Goal: Task Accomplishment & Management: Manage account settings

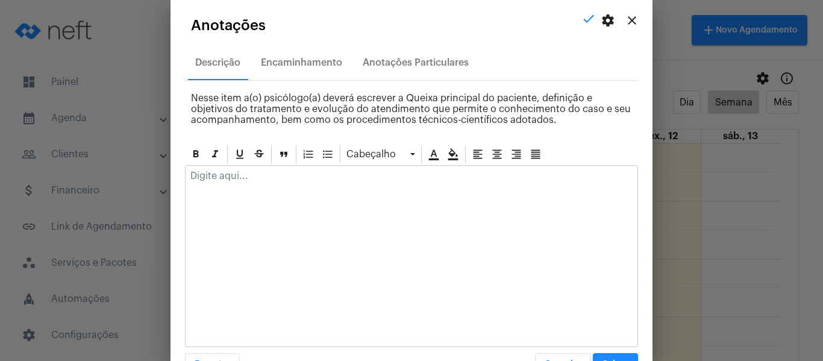
scroll to position [158, 0]
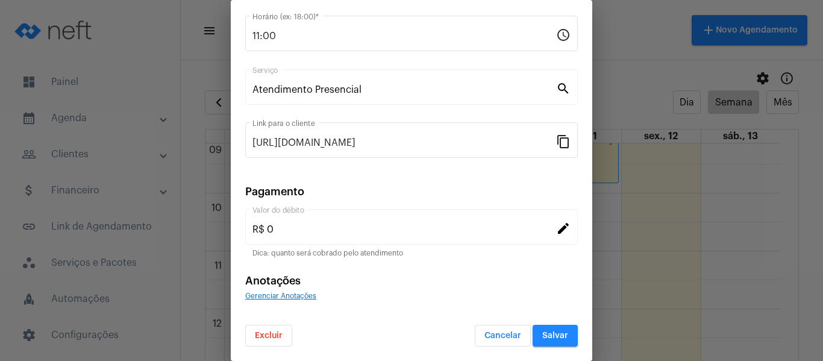
click at [484, 334] on span "Cancelar" at bounding box center [502, 335] width 37 height 8
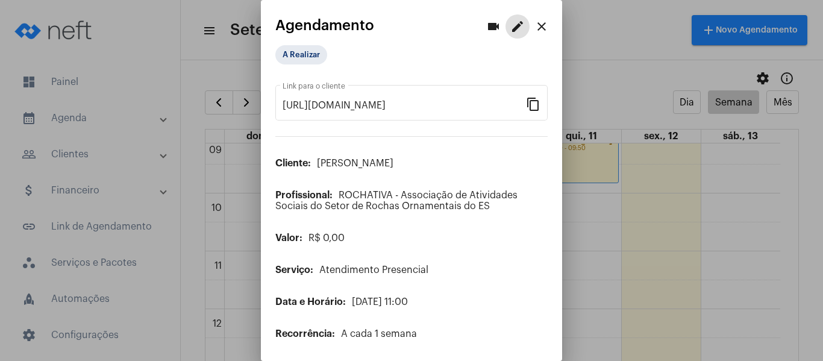
click at [534, 24] on mat-icon "close" at bounding box center [541, 26] width 14 height 14
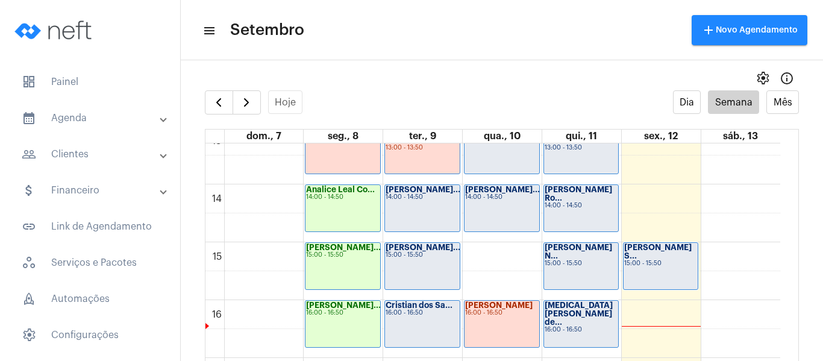
scroll to position [769, 0]
click at [452, 201] on div "Gabrielly Victó... 14:00 - 14:50" at bounding box center [422, 207] width 75 height 46
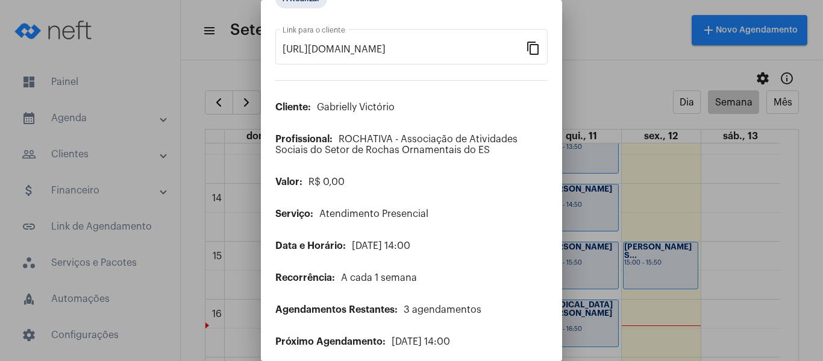
scroll to position [98, 0]
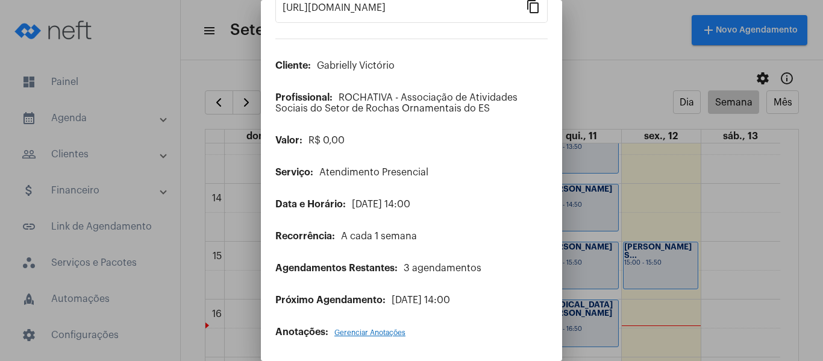
click at [384, 334] on span "Gerenciar Anotações" at bounding box center [369, 332] width 71 height 7
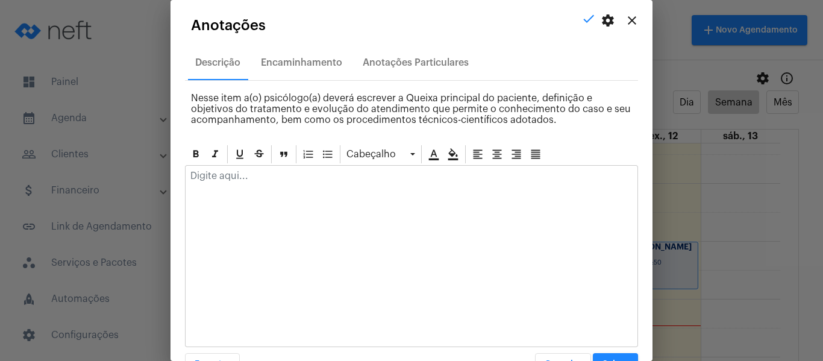
click at [286, 173] on p at bounding box center [411, 175] width 442 height 11
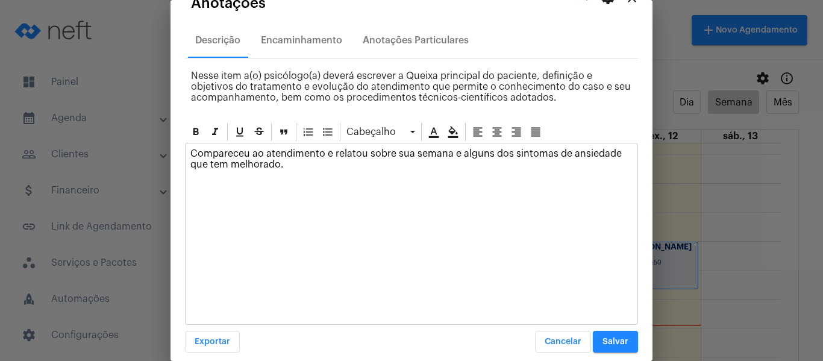
scroll to position [34, 0]
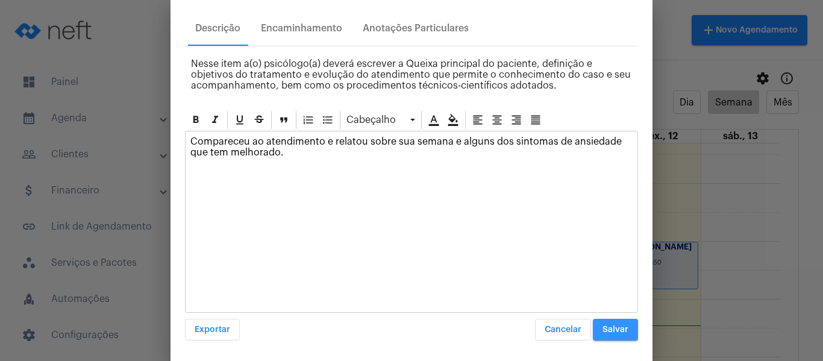
click at [627, 340] on button "Salvar" at bounding box center [615, 330] width 45 height 22
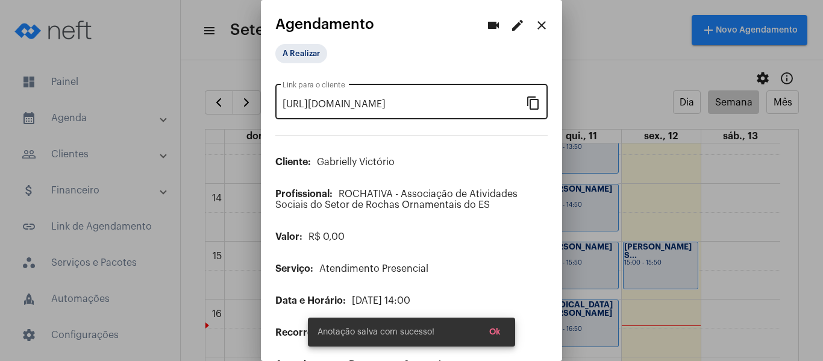
scroll to position [0, 0]
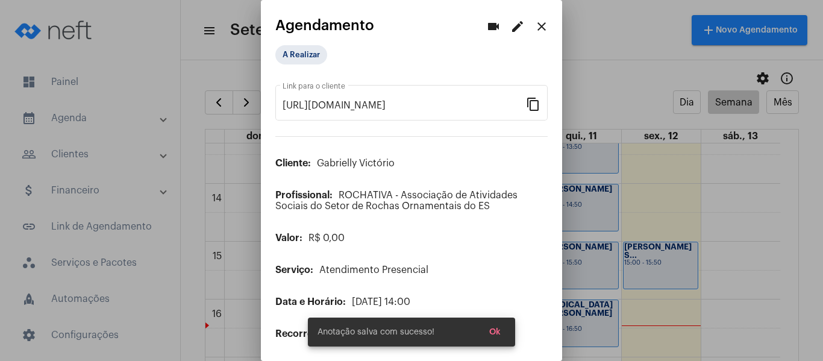
click at [289, 44] on div "A Realizar" at bounding box center [335, 55] width 125 height 24
click at [301, 74] on div "https://neft.com.br/agendamento/8ac31fae-f958-45a1-835d-470a09328be6 Link para …" at bounding box center [411, 103] width 272 height 66
click at [298, 57] on mat-chip "A Realizar" at bounding box center [301, 54] width 52 height 19
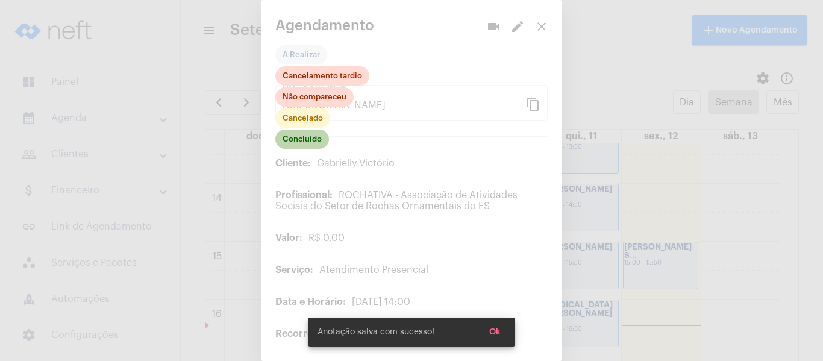
click at [320, 134] on mat-chip "Concluído" at bounding box center [302, 138] width 54 height 19
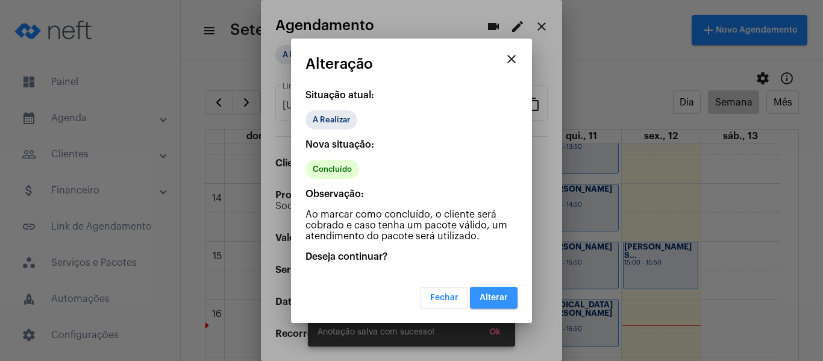
click at [494, 292] on button "Alterar" at bounding box center [494, 298] width 48 height 22
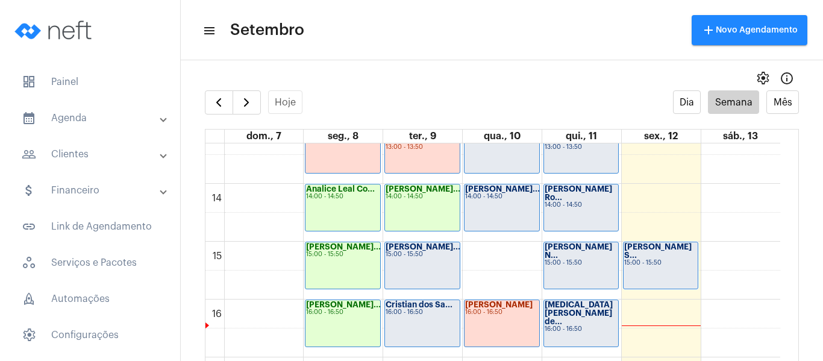
click at [410, 270] on div "Gustavo Pinheir... 15:00 - 15:50" at bounding box center [422, 265] width 75 height 46
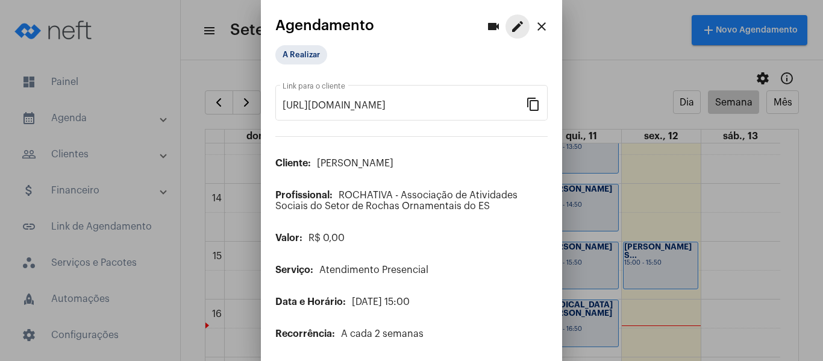
click at [510, 23] on mat-icon "edit" at bounding box center [517, 26] width 14 height 14
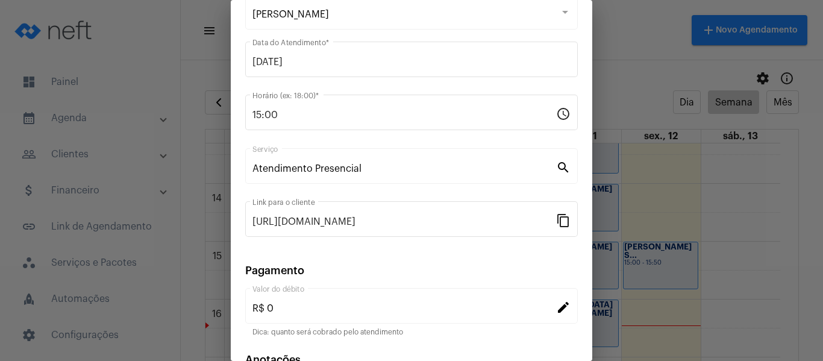
scroll to position [158, 0]
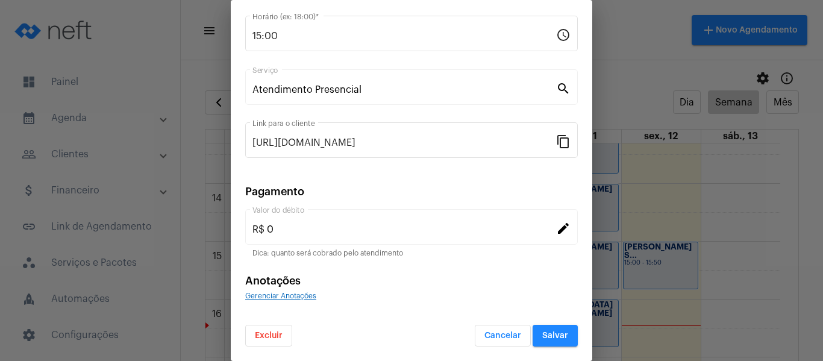
click at [277, 287] on div "Anotações Gerenciar Anotações" at bounding box center [411, 288] width 332 height 26
click at [282, 294] on span "Gerenciar Anotações" at bounding box center [280, 295] width 71 height 7
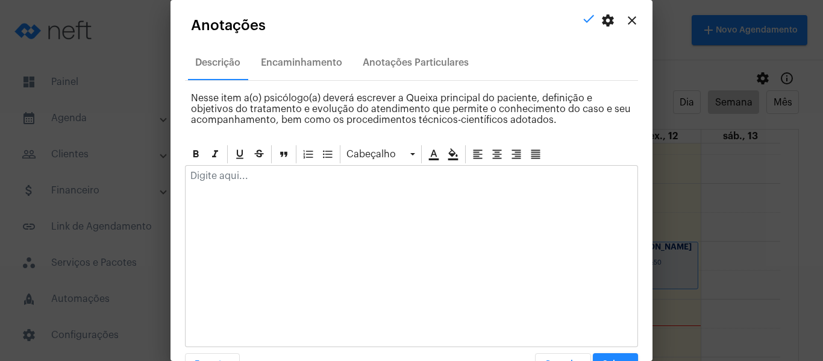
click at [268, 177] on p at bounding box center [411, 175] width 442 height 11
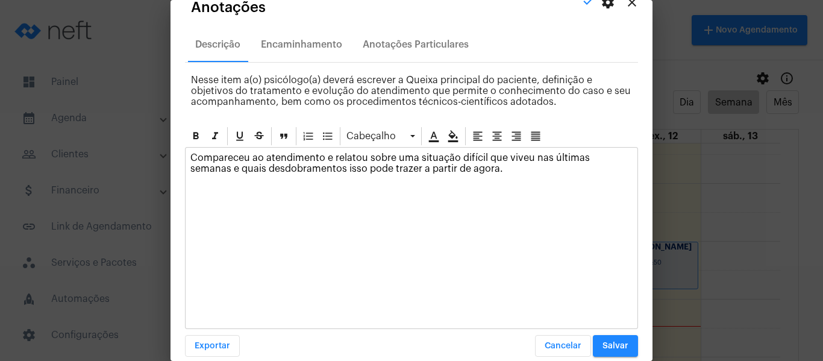
scroll to position [34, 0]
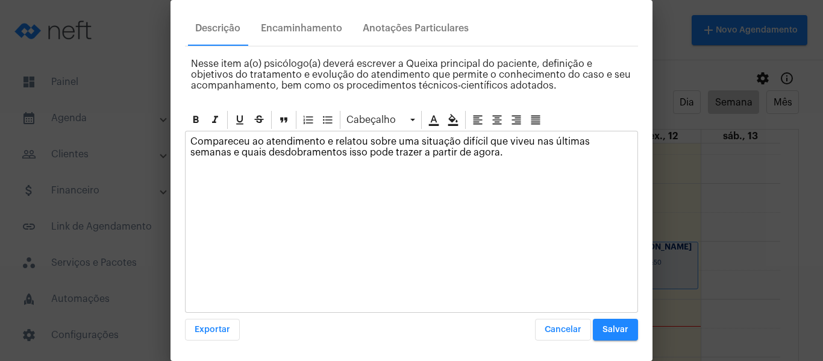
click at [606, 328] on span "Salvar" at bounding box center [615, 329] width 26 height 8
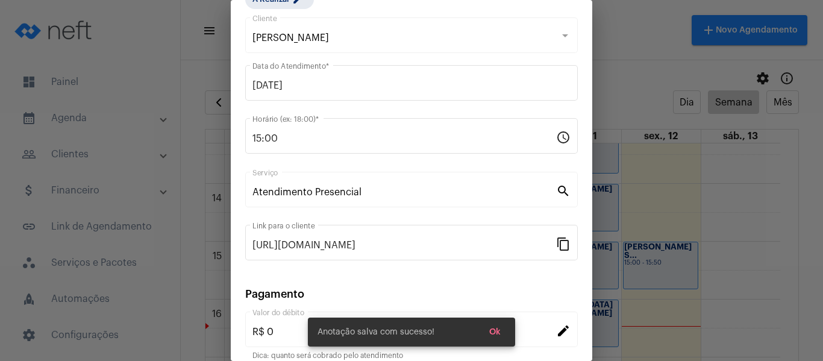
scroll to position [0, 0]
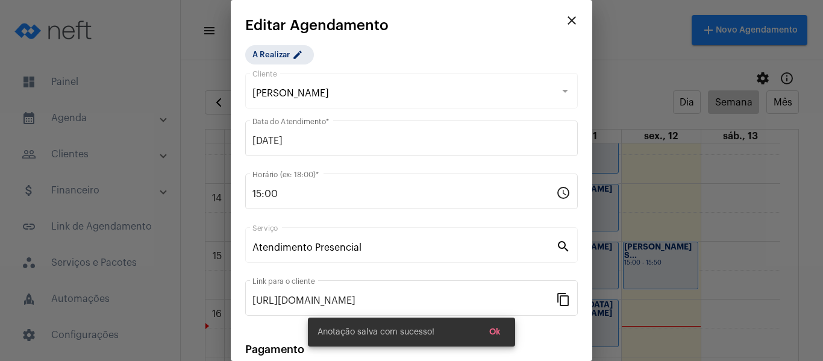
click at [278, 36] on app-create-edit-schedule "close Editar Agendamento A Realizar edit Gustavo Pinheiro Sperotto Cliente 09/0…" at bounding box center [411, 260] width 332 height 487
click at [279, 49] on mat-chip "A Realizar edit" at bounding box center [279, 54] width 69 height 19
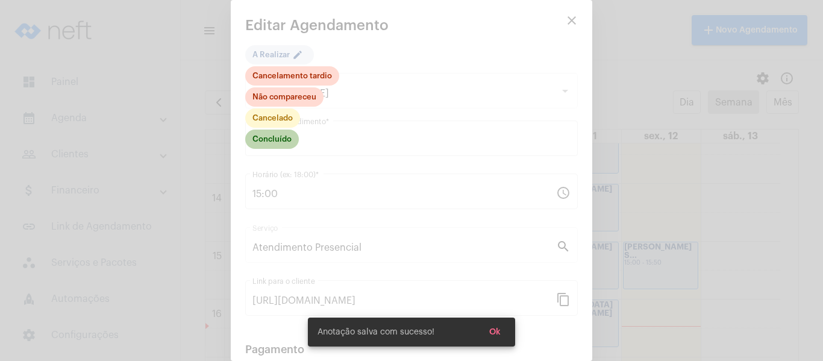
click at [284, 138] on mat-chip "Concluído" at bounding box center [272, 138] width 54 height 19
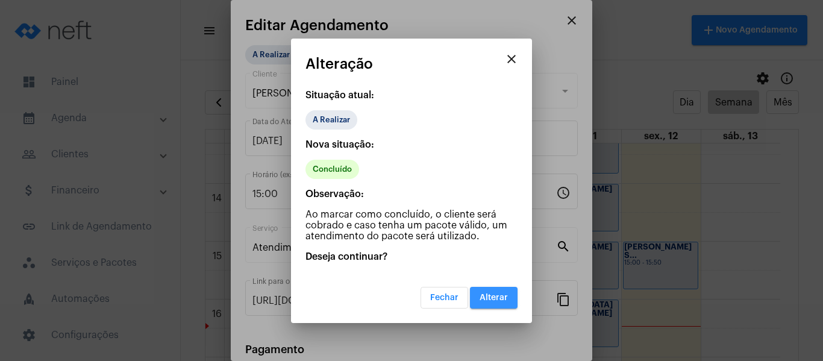
click at [497, 294] on span "Alterar" at bounding box center [493, 297] width 28 height 8
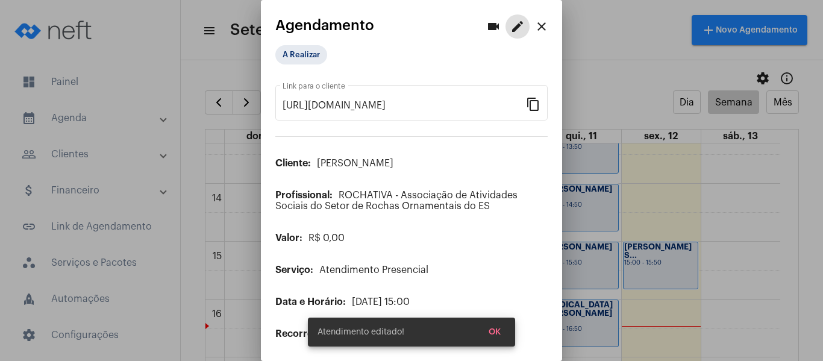
click at [534, 32] on mat-icon "close" at bounding box center [541, 26] width 14 height 14
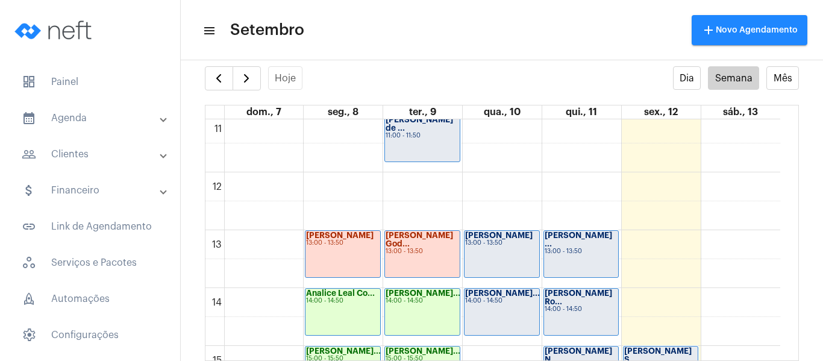
scroll to position [649, 0]
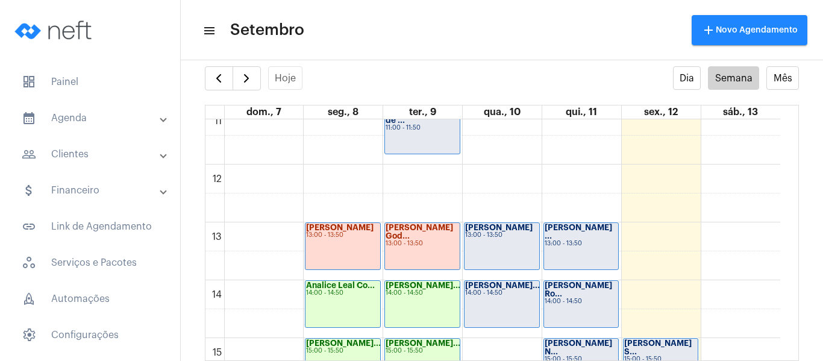
click at [408, 150] on div "[PERSON_NAME] de ... 11:00 - 11:50" at bounding box center [422, 130] width 75 height 46
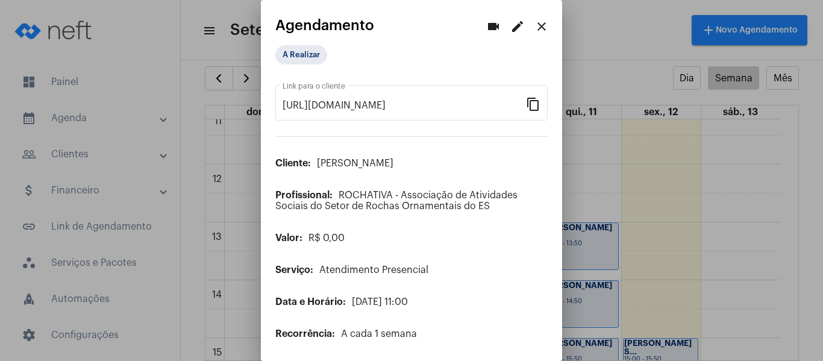
click at [506, 14] on mat-dialog-container "videocam edit close Agendamento A Realizar [URL][DOMAIN_NAME] Link para o clien…" at bounding box center [411, 180] width 301 height 361
click at [510, 24] on mat-icon "edit" at bounding box center [517, 26] width 14 height 14
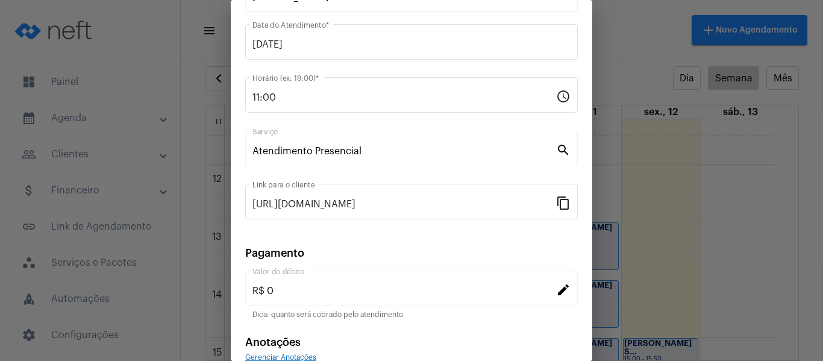
scroll to position [158, 0]
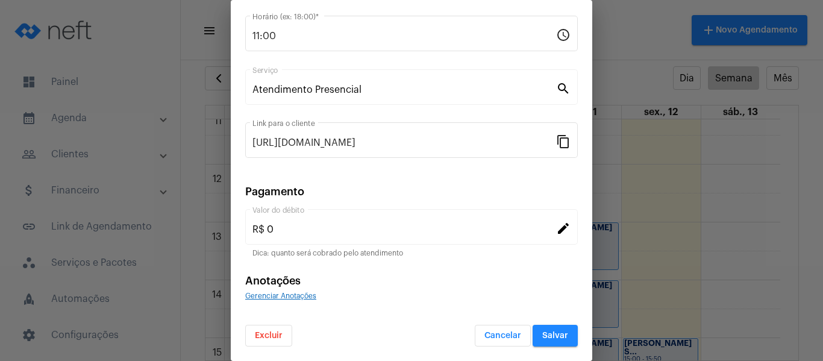
click at [291, 293] on span "Gerenciar Anotações" at bounding box center [280, 295] width 71 height 7
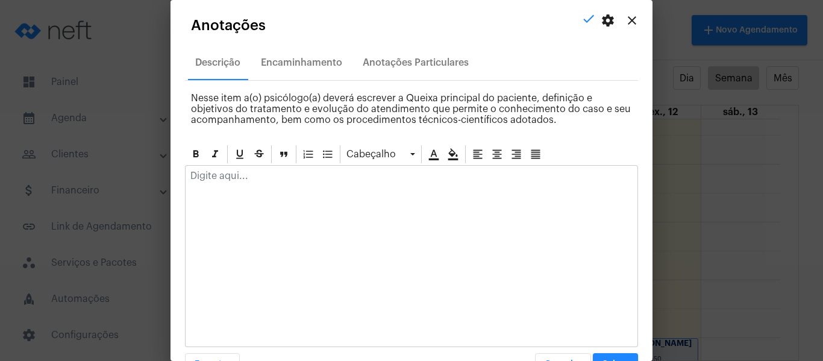
click at [260, 182] on div at bounding box center [411, 179] width 452 height 26
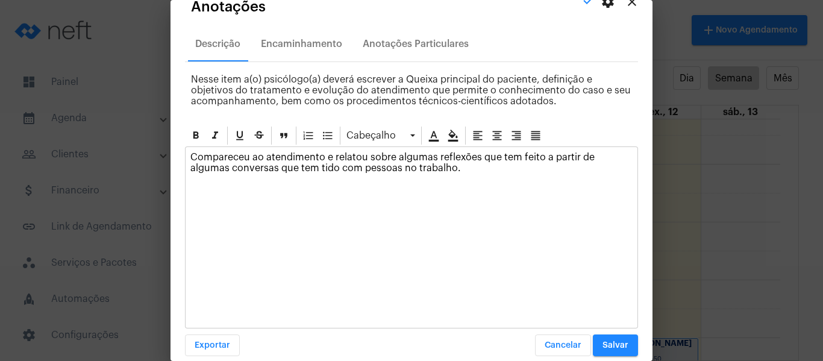
scroll to position [34, 0]
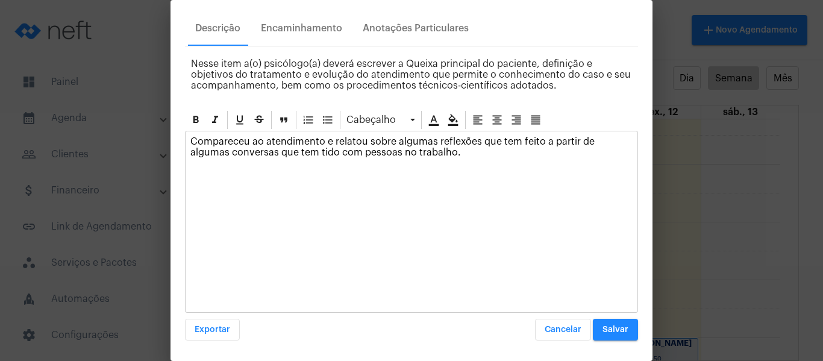
click at [616, 337] on button "Salvar" at bounding box center [615, 330] width 45 height 22
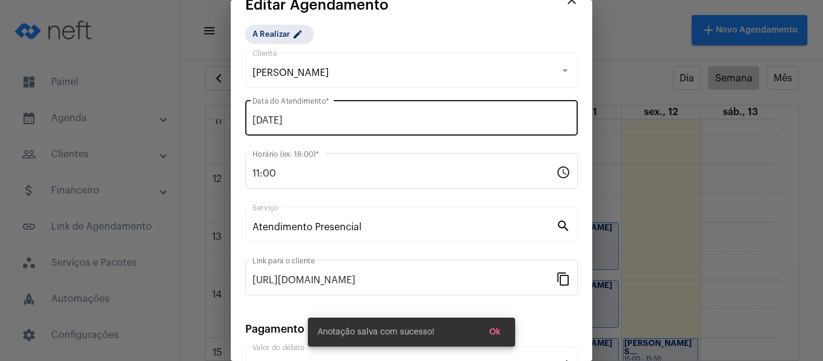
scroll to position [0, 0]
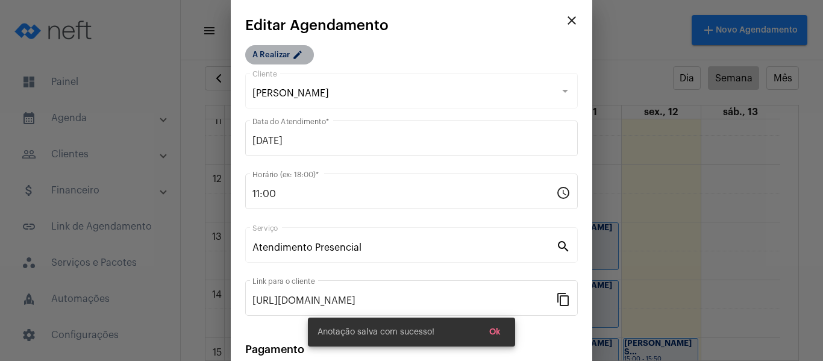
click at [281, 53] on mat-chip "A Realizar edit" at bounding box center [279, 54] width 69 height 19
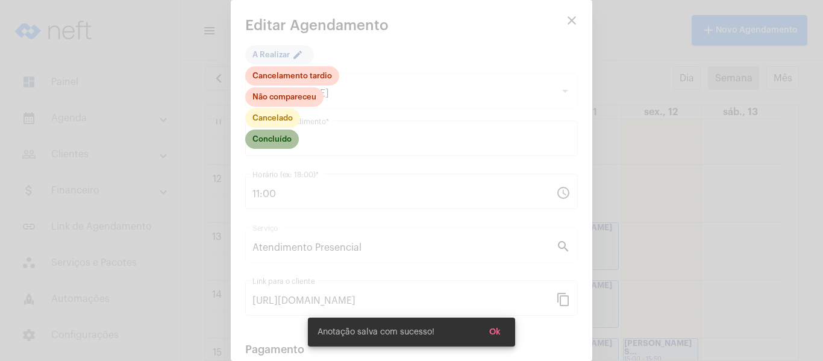
click at [280, 135] on mat-chip "Concluído" at bounding box center [272, 138] width 54 height 19
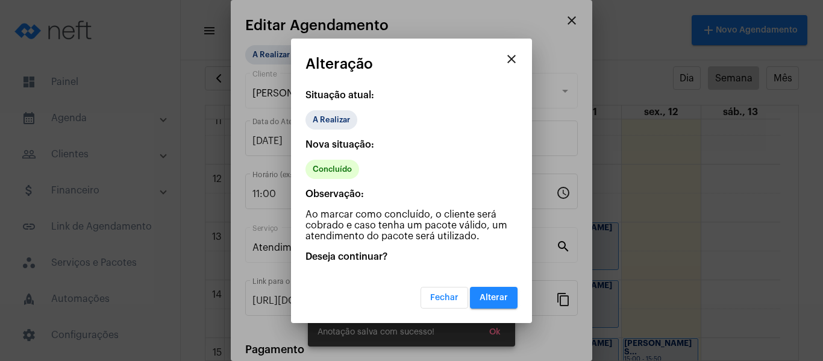
click at [490, 297] on span "Alterar" at bounding box center [493, 297] width 28 height 8
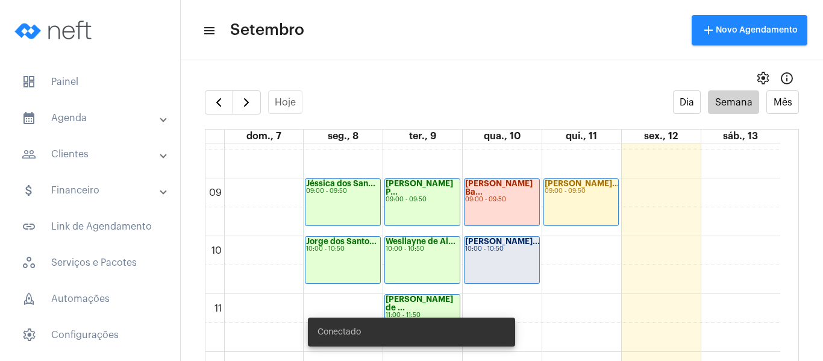
scroll to position [528, 0]
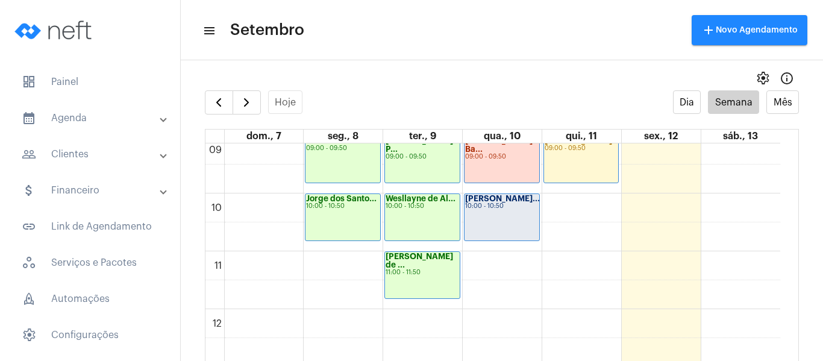
drag, startPoint x: 0, startPoint y: 0, endPoint x: 494, endPoint y: 216, distance: 538.9
click at [494, 216] on div "Ana Beatriz Fre... 10:00 - 10:50" at bounding box center [501, 217] width 75 height 46
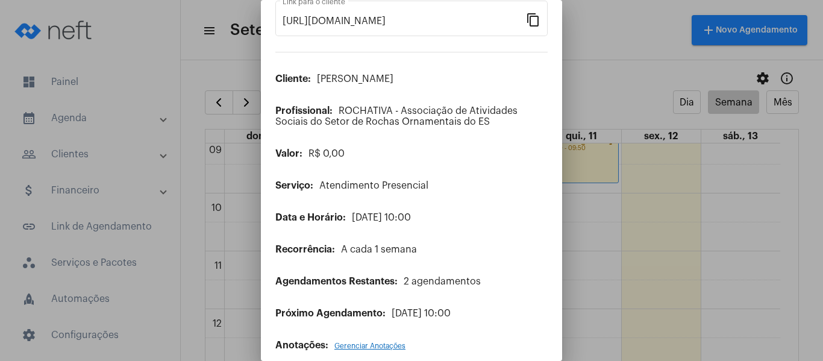
scroll to position [98, 0]
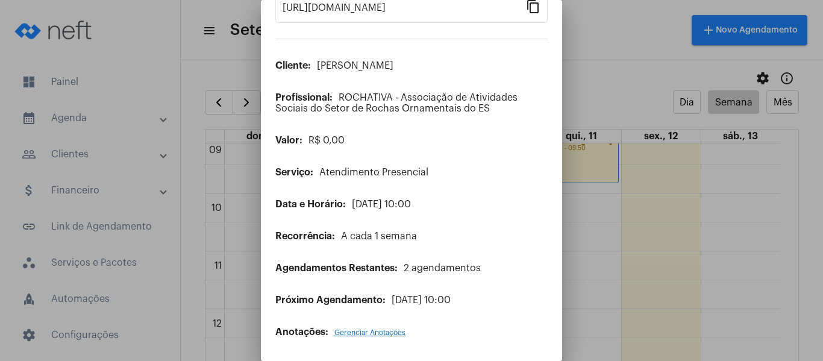
click at [372, 330] on span "Gerenciar Anotações" at bounding box center [369, 332] width 71 height 7
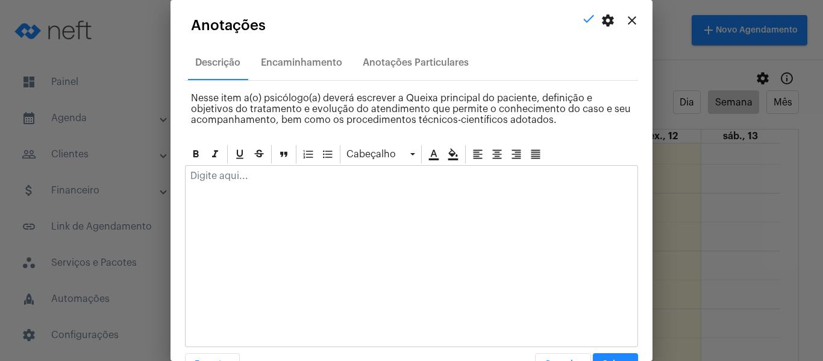
click at [303, 190] on div at bounding box center [411, 179] width 452 height 26
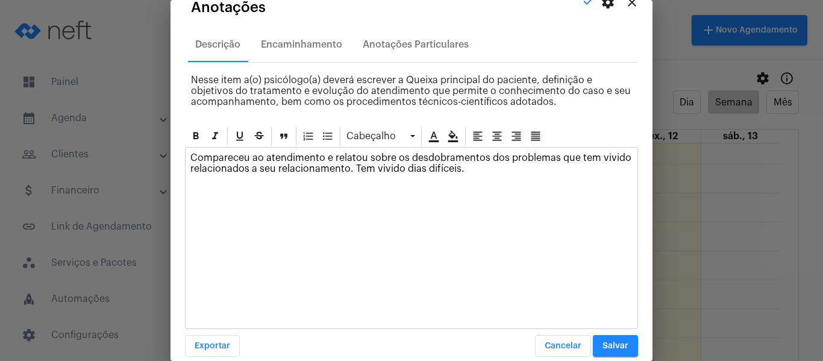
scroll to position [34, 0]
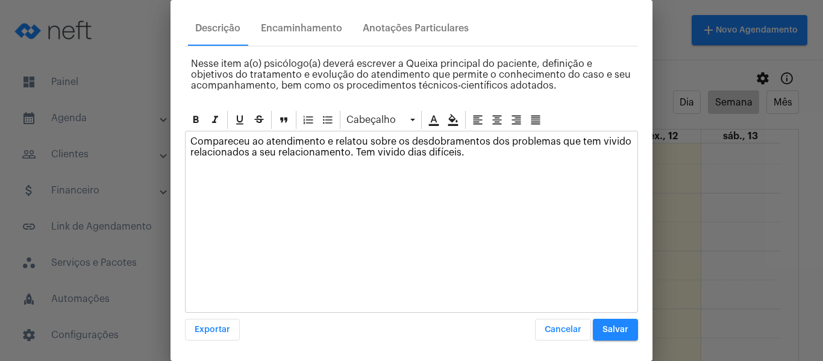
click at [383, 154] on p "Compareceu ao atendimento e relatou sobre os desdobramentos dos problemas que t…" at bounding box center [411, 147] width 442 height 22
click at [600, 337] on button "Salvar" at bounding box center [615, 330] width 45 height 22
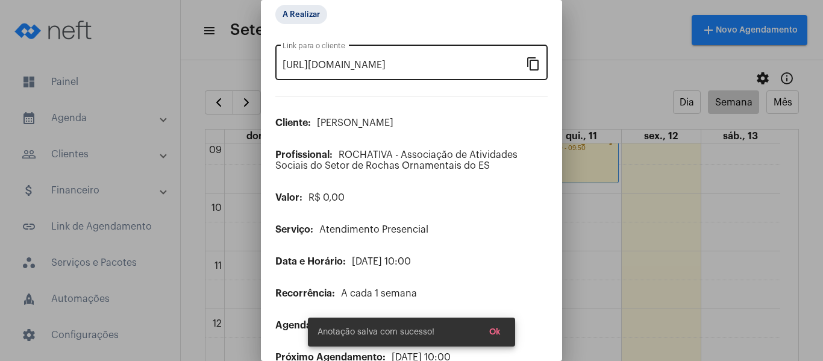
scroll to position [0, 0]
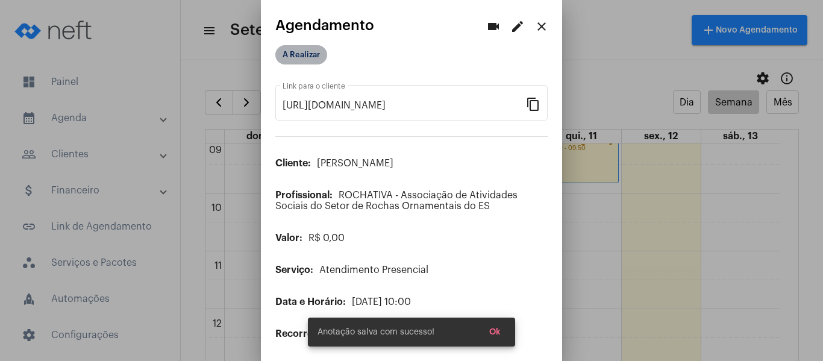
click at [313, 54] on mat-chip "A Realizar" at bounding box center [301, 54] width 52 height 19
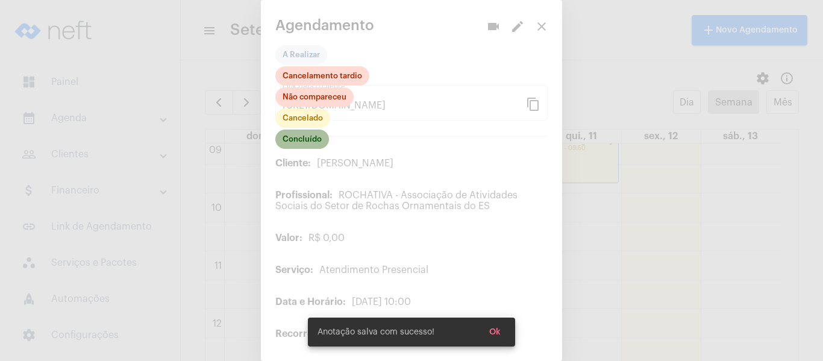
click at [316, 146] on mat-chip "Concluído" at bounding box center [302, 138] width 54 height 19
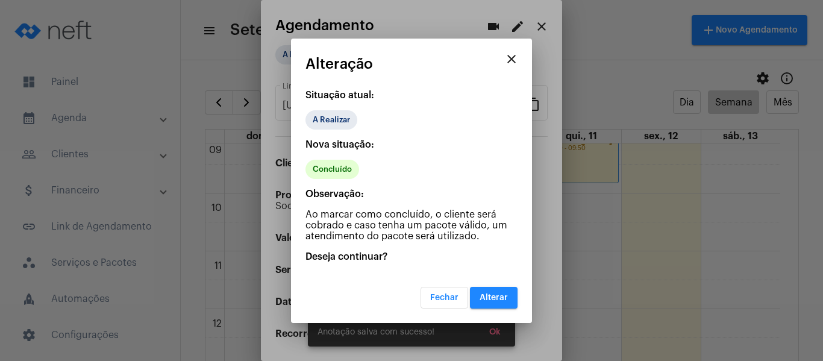
click at [472, 285] on div "Fechar Alterar" at bounding box center [411, 290] width 212 height 37
click at [477, 290] on button "Alterar" at bounding box center [494, 298] width 48 height 22
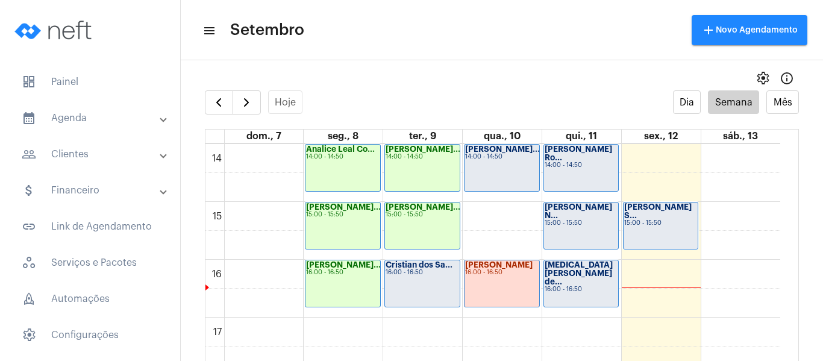
scroll to position [829, 0]
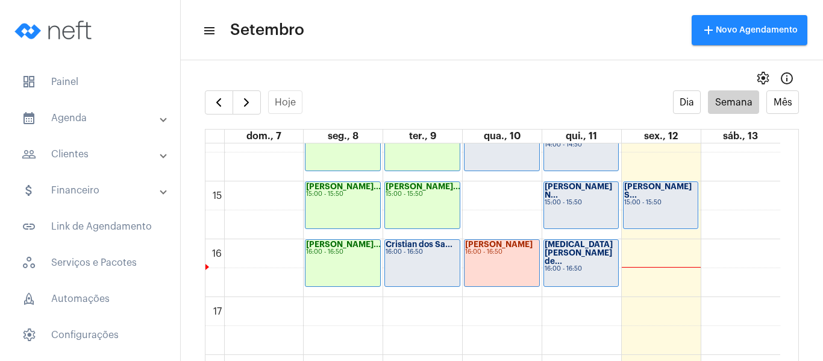
click at [437, 251] on div "16:00 - 16:50" at bounding box center [421, 252] width 73 height 7
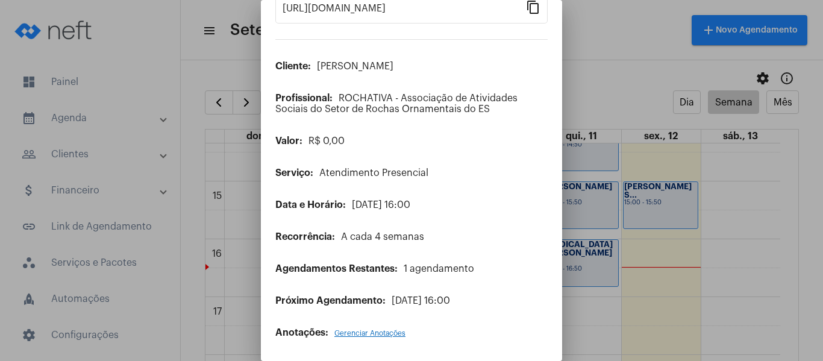
scroll to position [98, 0]
click at [393, 335] on span "Gerenciar Anotações" at bounding box center [369, 332] width 71 height 7
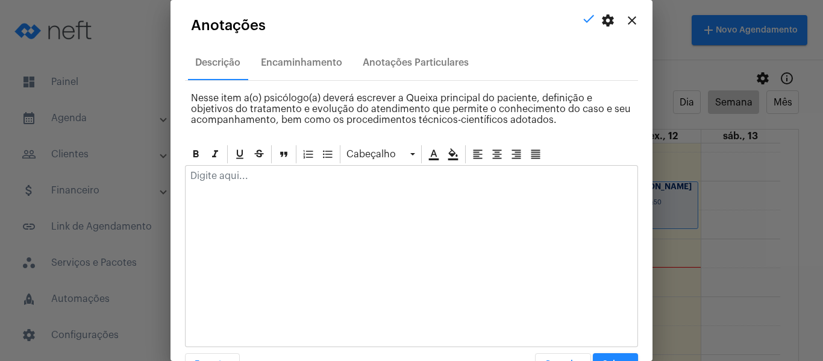
click at [314, 192] on div at bounding box center [411, 179] width 452 height 26
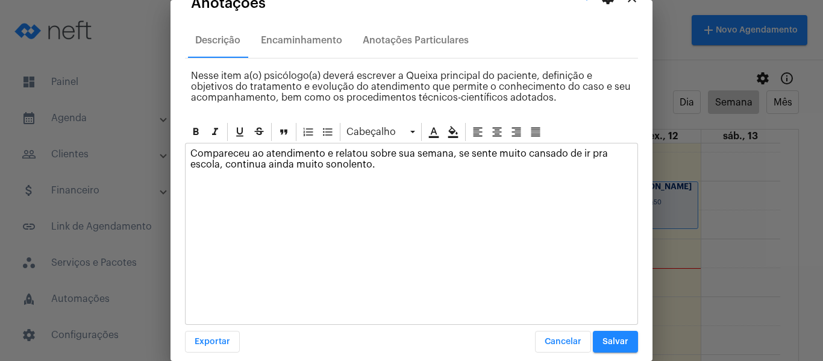
scroll to position [34, 0]
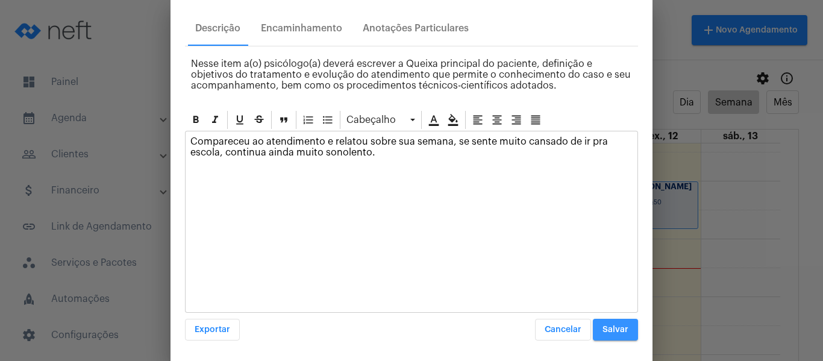
click at [613, 326] on span "Salvar" at bounding box center [615, 329] width 26 height 8
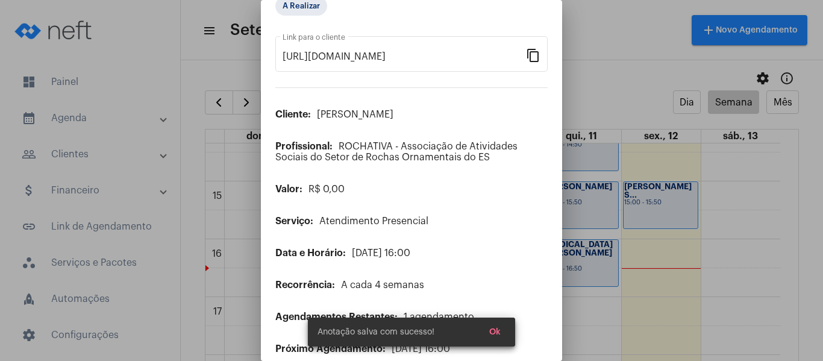
scroll to position [0, 0]
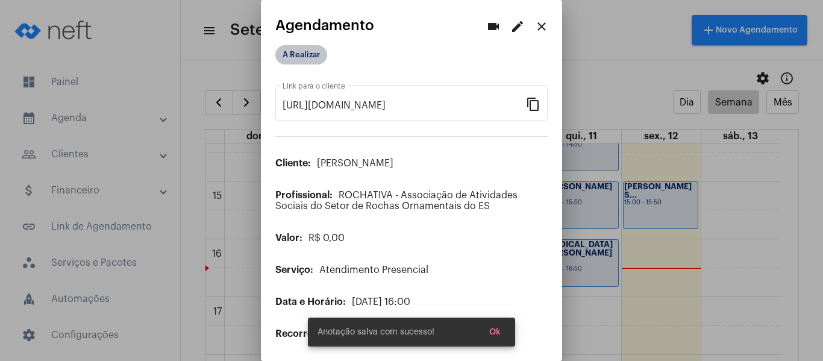
click at [317, 51] on mat-chip "A Realizar" at bounding box center [301, 54] width 52 height 19
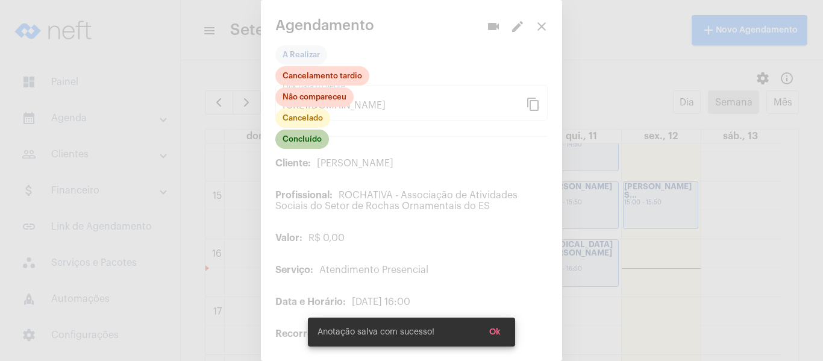
click at [320, 137] on mat-chip "Concluído" at bounding box center [302, 138] width 54 height 19
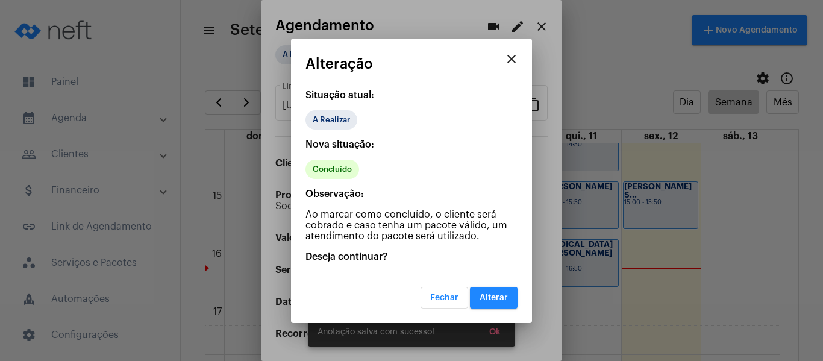
click at [482, 299] on span "Alterar" at bounding box center [493, 297] width 28 height 8
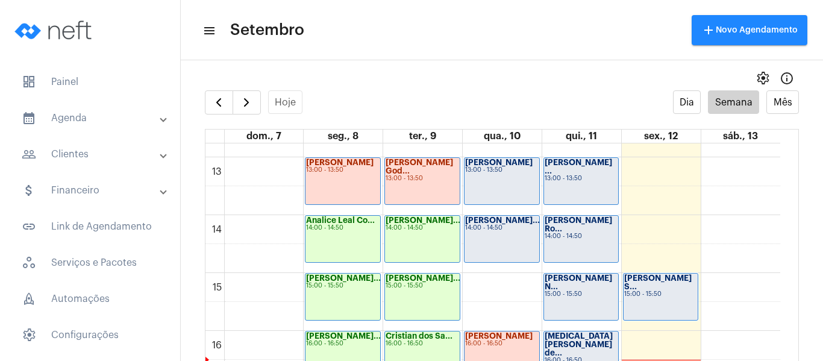
scroll to position [709, 0]
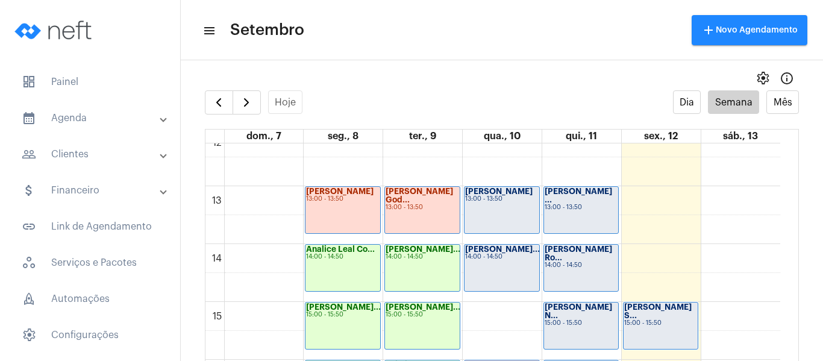
click at [476, 219] on div "Kawan Richard R... 13:00 - 13:50" at bounding box center [501, 210] width 75 height 46
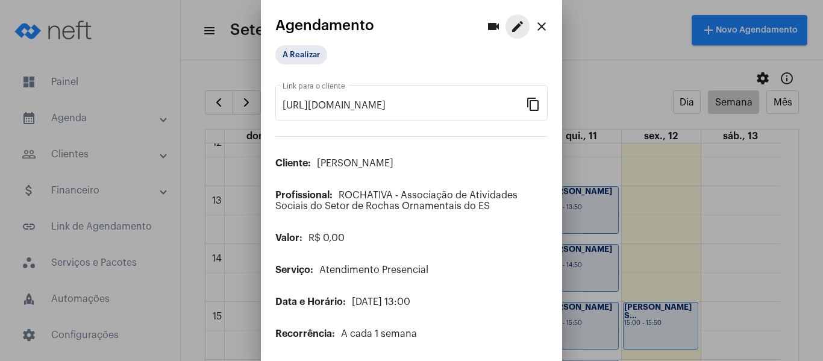
click at [510, 27] on mat-icon "edit" at bounding box center [517, 26] width 14 height 14
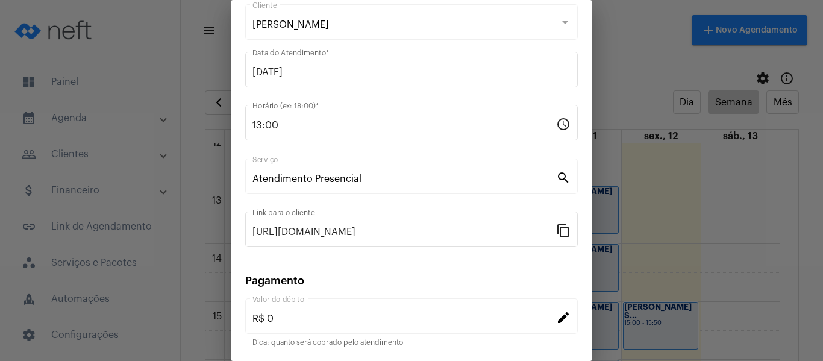
scroll to position [158, 0]
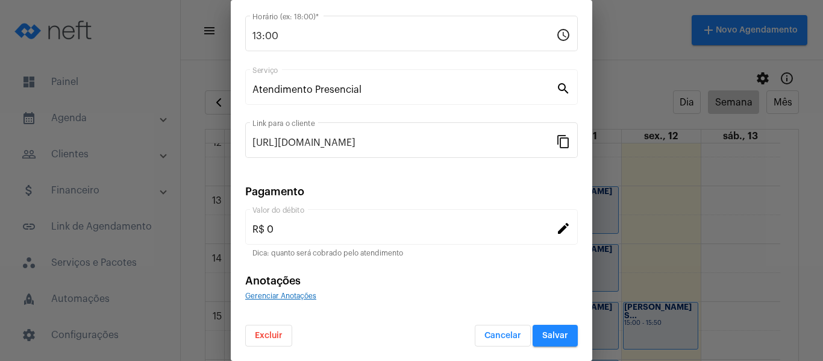
click at [309, 301] on form "Kawan Richard Raymundo Silva Cliente 10/09/2025 Data do Atendimento * 13:00 Hor…" at bounding box center [411, 130] width 332 height 434
click at [302, 294] on span "Gerenciar Anotações" at bounding box center [280, 295] width 71 height 7
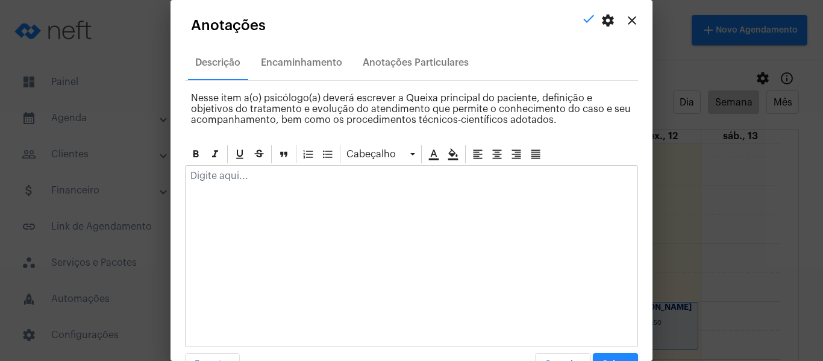
click at [294, 192] on div at bounding box center [411, 256] width 453 height 182
click at [291, 170] on p at bounding box center [411, 175] width 442 height 11
click at [526, 178] on p "Compareceu ao atendimento e fez uma análise sobre algumas repressões que tem vi…" at bounding box center [411, 175] width 442 height 11
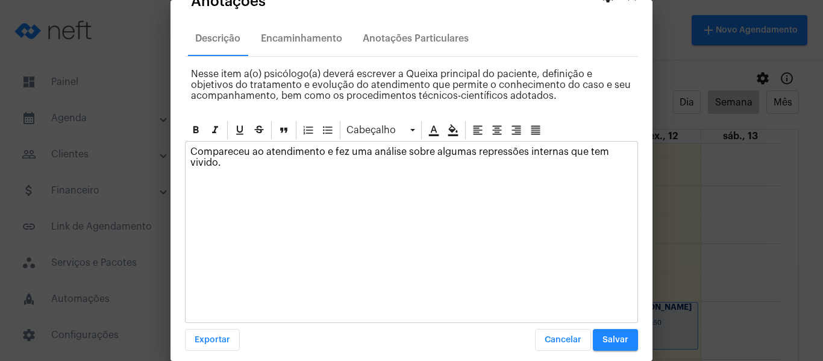
scroll to position [34, 0]
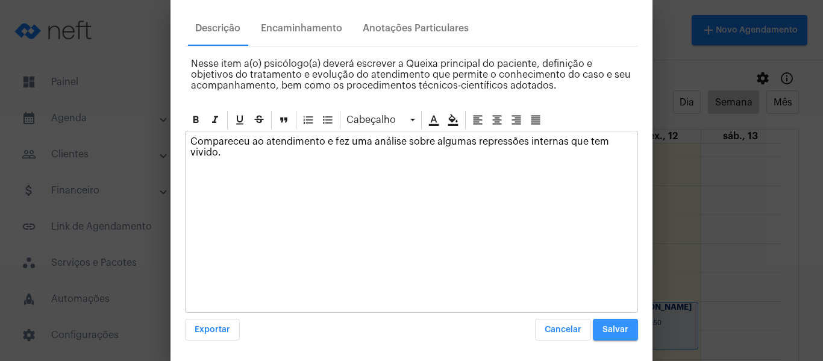
click at [603, 325] on span "Salvar" at bounding box center [615, 329] width 26 height 8
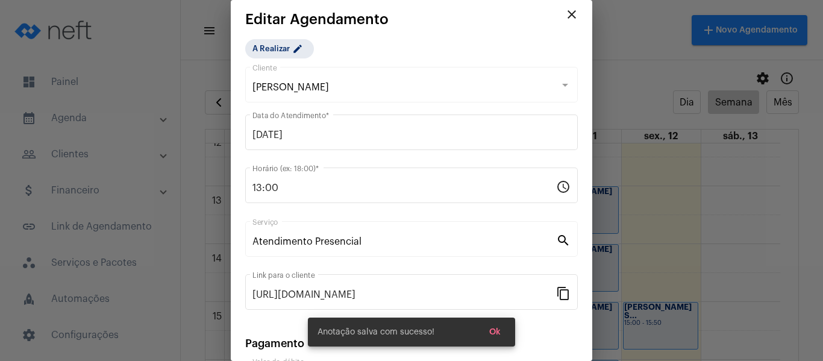
scroll to position [0, 0]
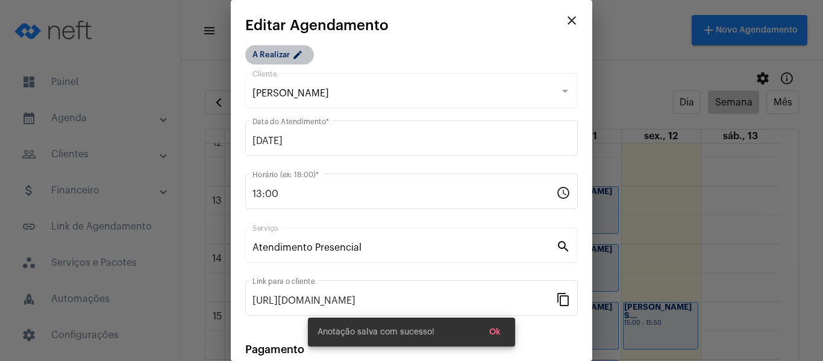
click at [276, 55] on mat-chip "A Realizar edit" at bounding box center [279, 54] width 69 height 19
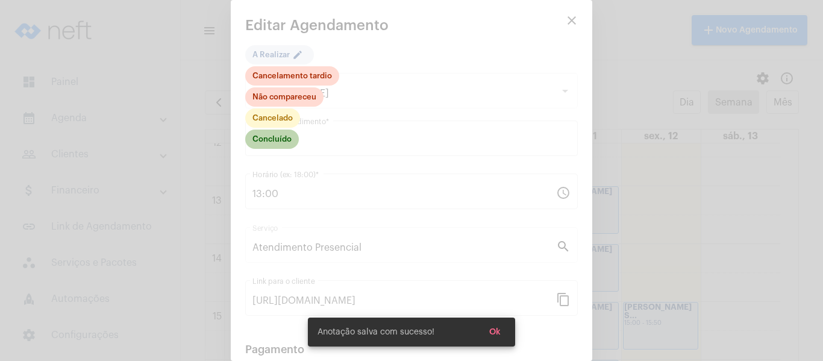
click at [285, 136] on mat-chip "Concluído" at bounding box center [272, 138] width 54 height 19
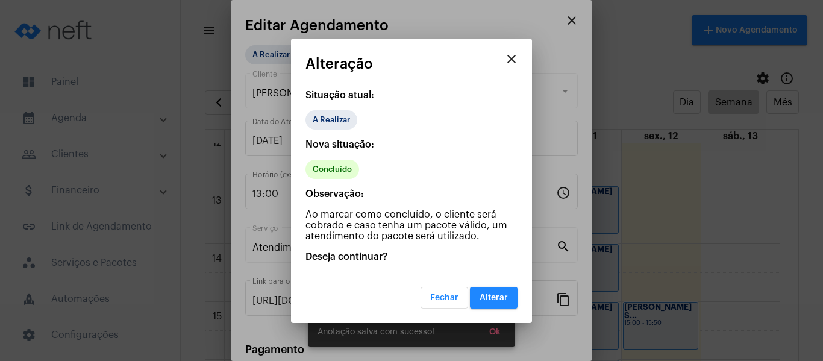
click at [488, 293] on span "Alterar" at bounding box center [493, 297] width 28 height 8
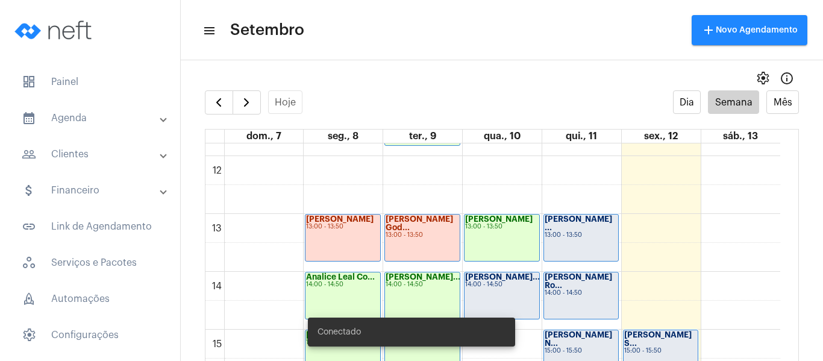
scroll to position [709, 0]
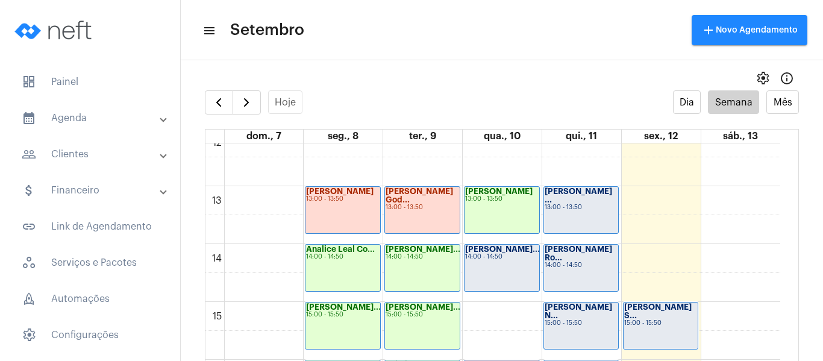
click at [519, 274] on div "Kauã Azevedo Al... 14:00 - 14:50" at bounding box center [501, 268] width 75 height 46
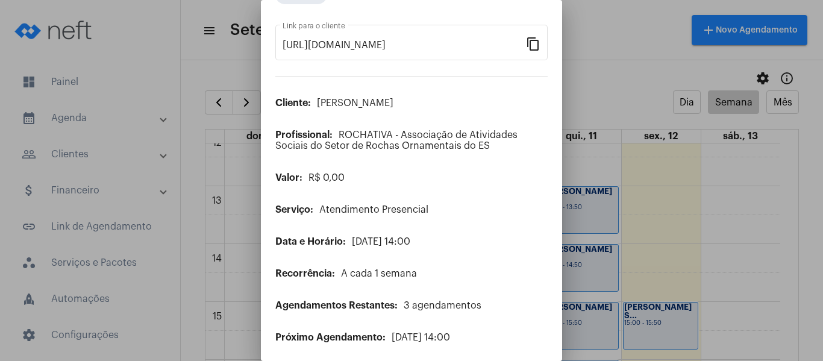
scroll to position [98, 0]
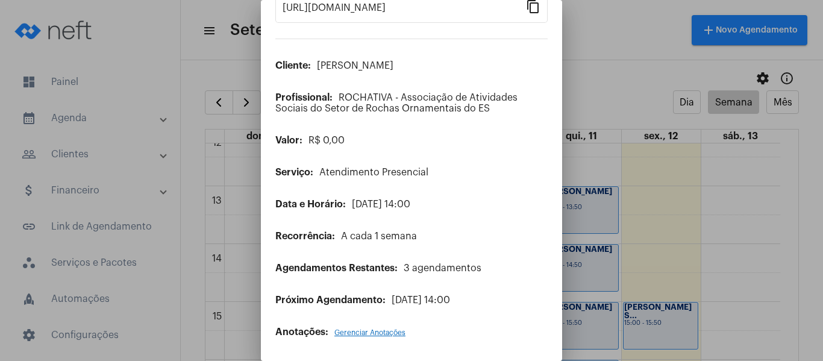
click at [363, 328] on div "Anotações: Gerenciar Anotações" at bounding box center [411, 331] width 272 height 11
click at [364, 330] on span "Gerenciar Anotações" at bounding box center [369, 332] width 71 height 7
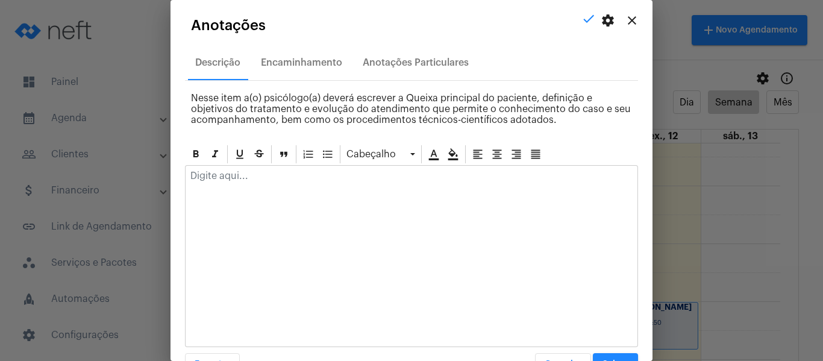
click at [257, 179] on p at bounding box center [411, 175] width 442 height 11
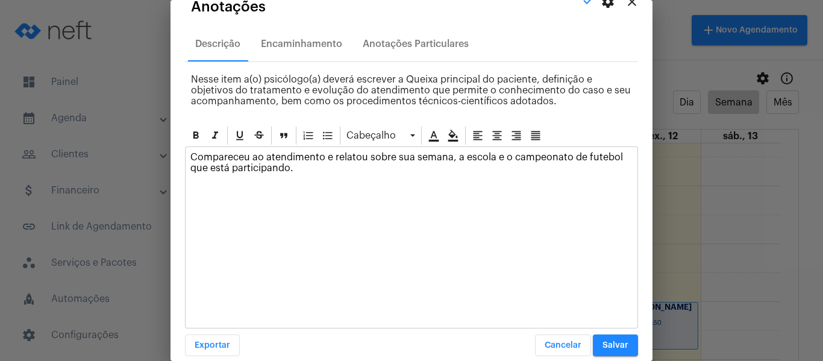
scroll to position [34, 0]
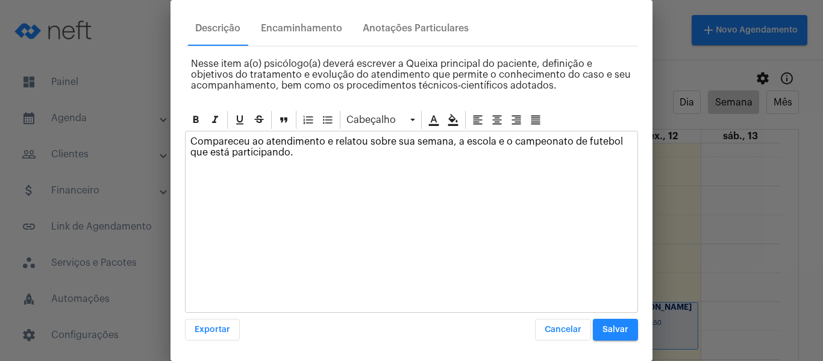
click at [616, 328] on span "Salvar" at bounding box center [615, 329] width 26 height 8
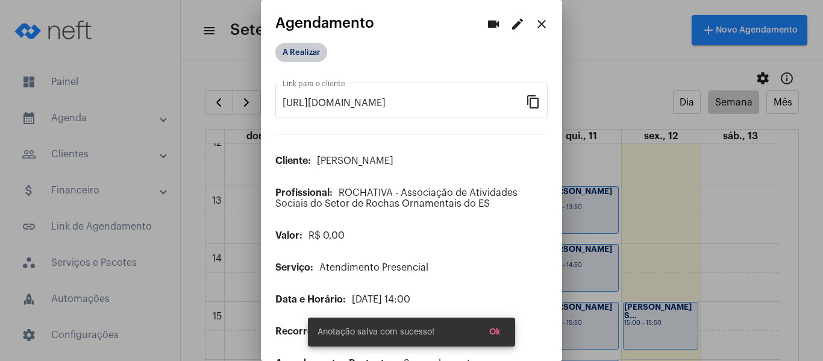
scroll to position [0, 0]
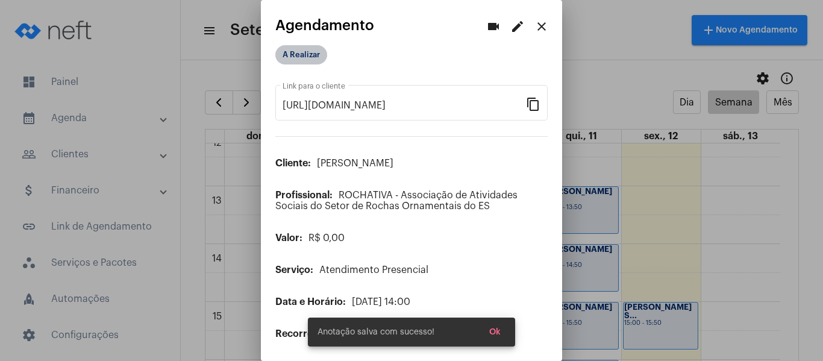
click at [299, 56] on mat-chip "A Realizar" at bounding box center [301, 54] width 52 height 19
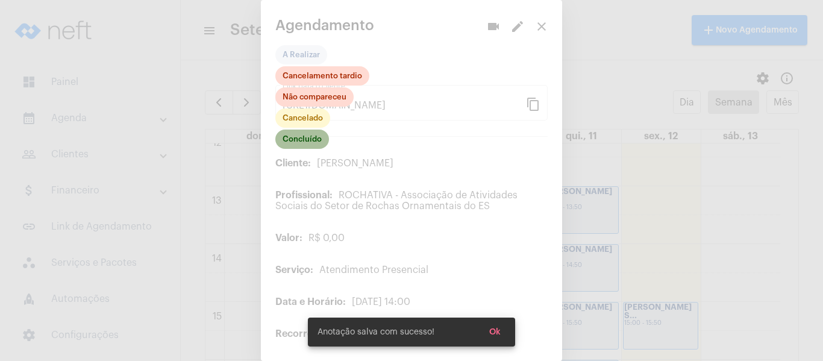
click at [316, 137] on mat-chip "Concluído" at bounding box center [302, 138] width 54 height 19
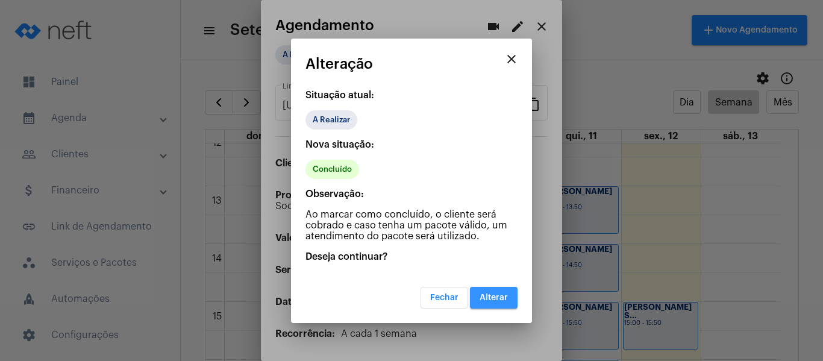
click at [493, 298] on span "Alterar" at bounding box center [493, 297] width 28 height 8
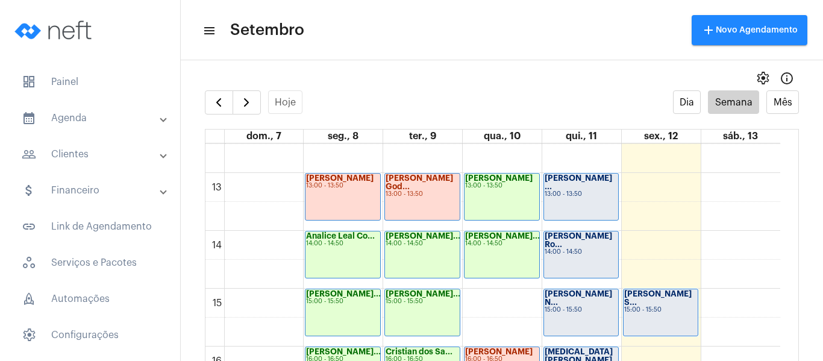
scroll to position [709, 0]
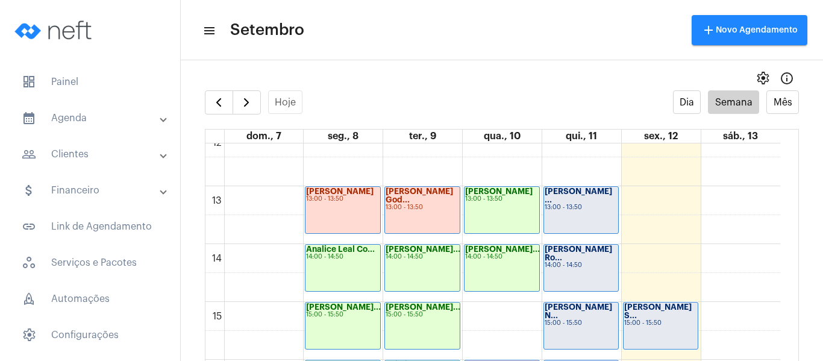
click at [561, 211] on div "Lavínia Torres ... 13:00 - 13:50" at bounding box center [581, 210] width 75 height 46
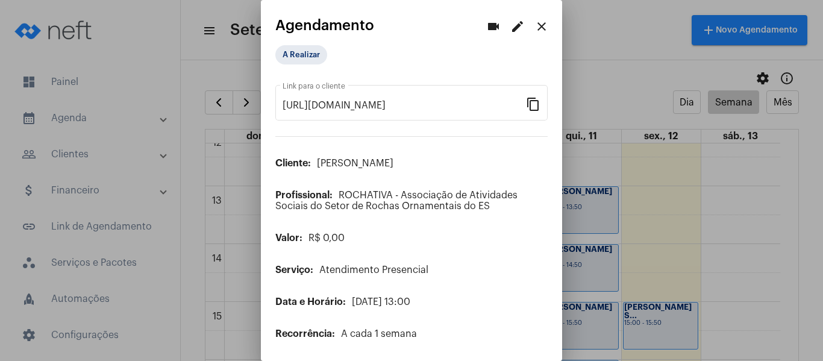
click at [510, 26] on mat-icon "edit" at bounding box center [517, 26] width 14 height 14
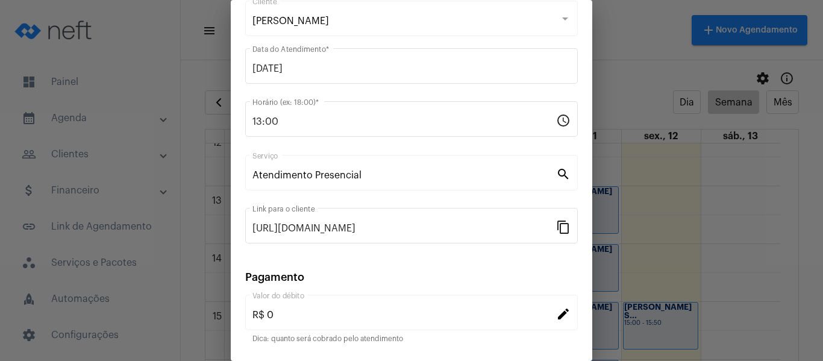
scroll to position [158, 0]
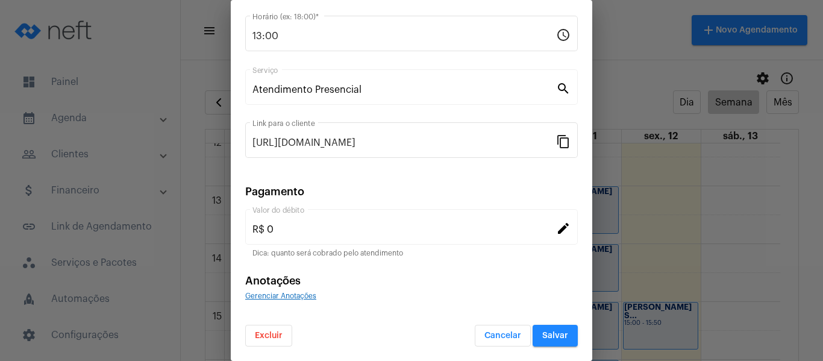
click at [305, 296] on span "Gerenciar Anotações" at bounding box center [280, 295] width 71 height 7
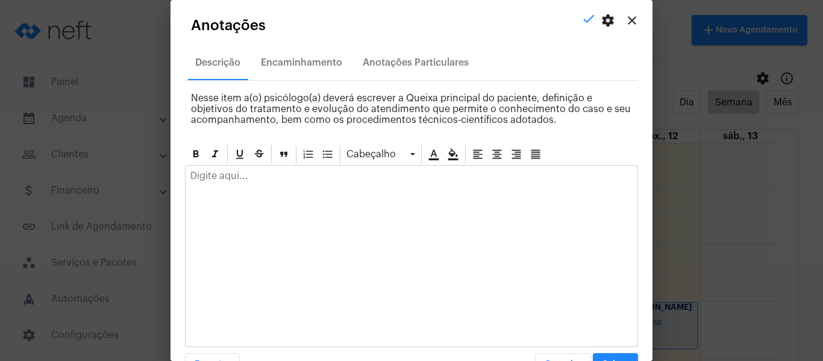
click at [320, 185] on div at bounding box center [411, 179] width 452 height 26
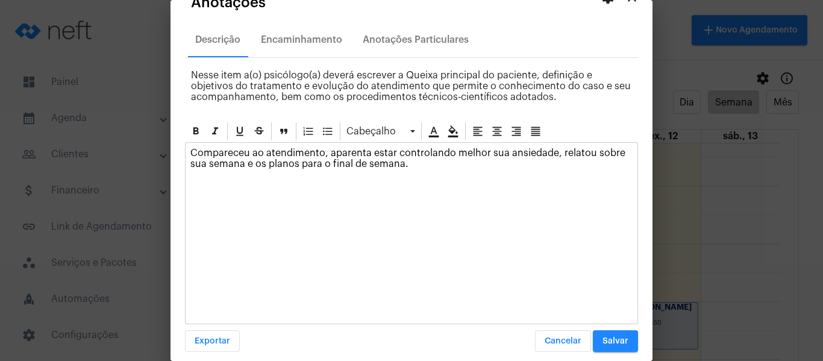
scroll to position [34, 0]
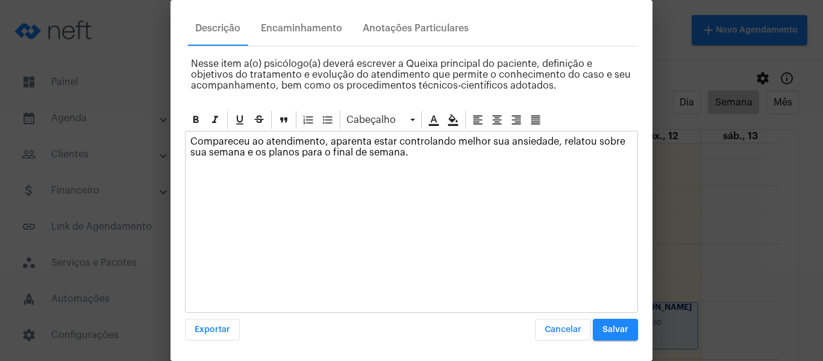
click at [614, 330] on span "Salvar" at bounding box center [615, 329] width 26 height 8
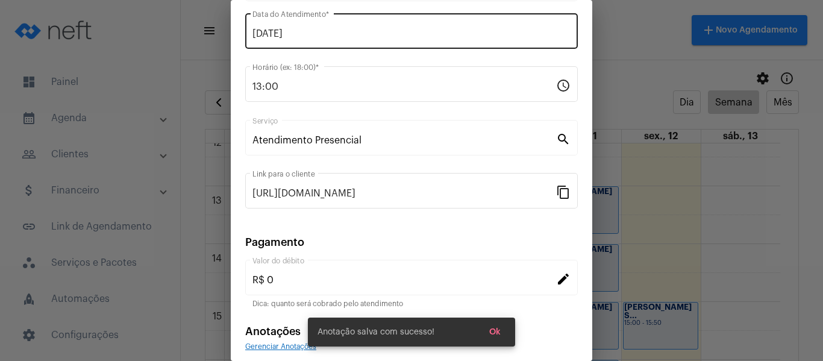
scroll to position [0, 0]
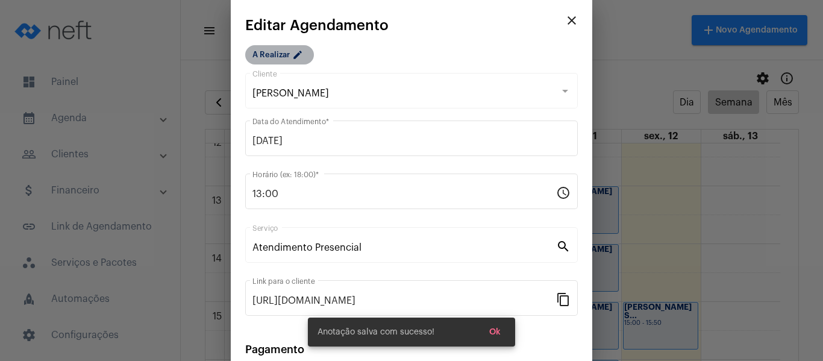
click at [298, 53] on mat-icon "edit" at bounding box center [299, 56] width 14 height 14
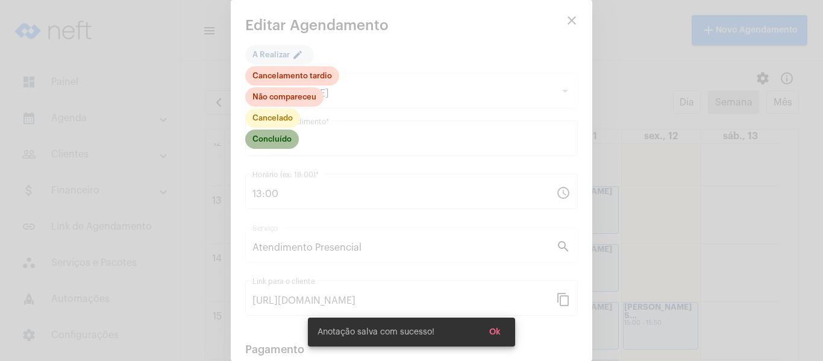
click at [287, 140] on mat-chip "Concluído" at bounding box center [272, 138] width 54 height 19
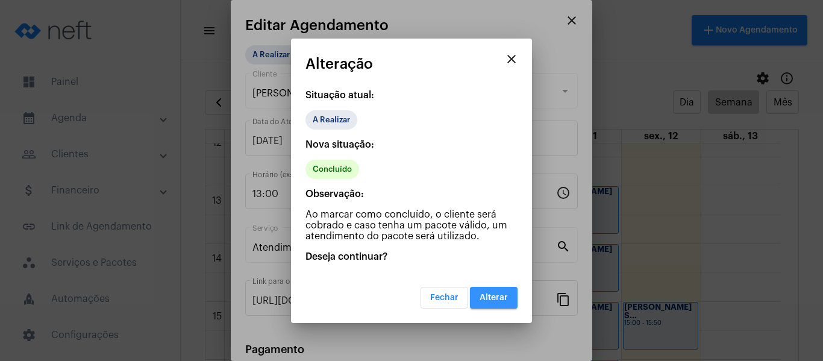
click at [492, 289] on button "Alterar" at bounding box center [494, 298] width 48 height 22
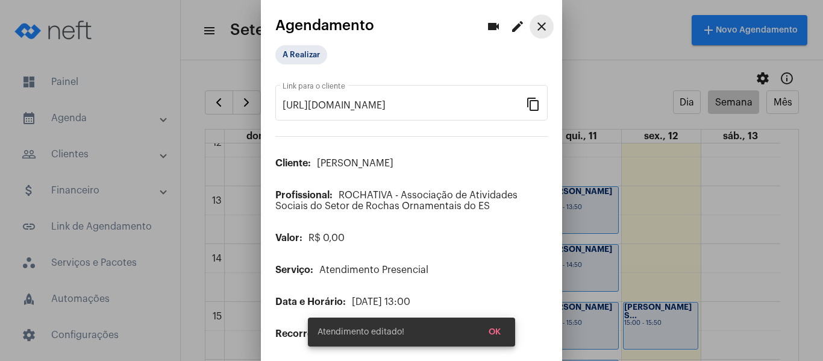
click at [534, 23] on mat-icon "close" at bounding box center [541, 26] width 14 height 14
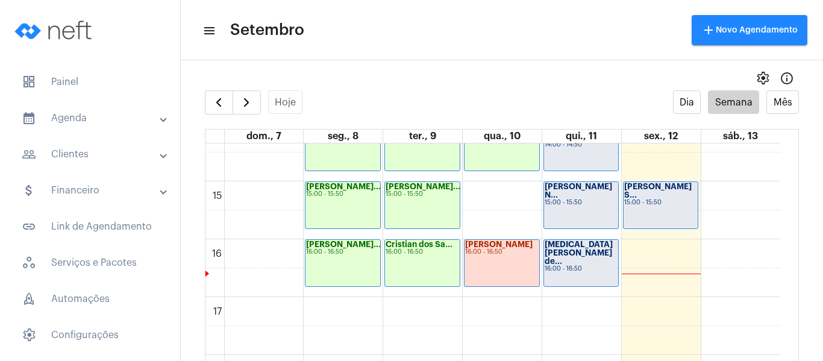
scroll to position [769, 0]
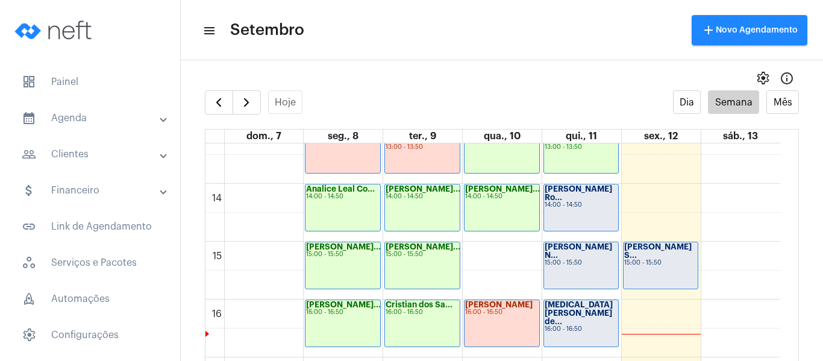
click at [572, 208] on div "[PERSON_NAME] Ro... 14:00 - 14:50" at bounding box center [581, 207] width 75 height 46
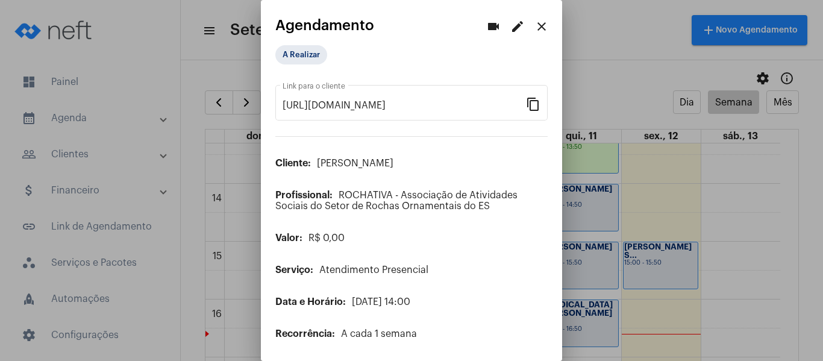
scroll to position [98, 0]
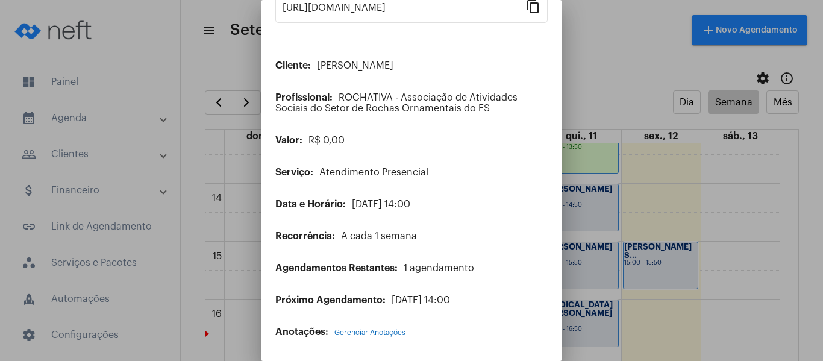
click at [368, 334] on span "Gerenciar Anotações" at bounding box center [369, 332] width 71 height 7
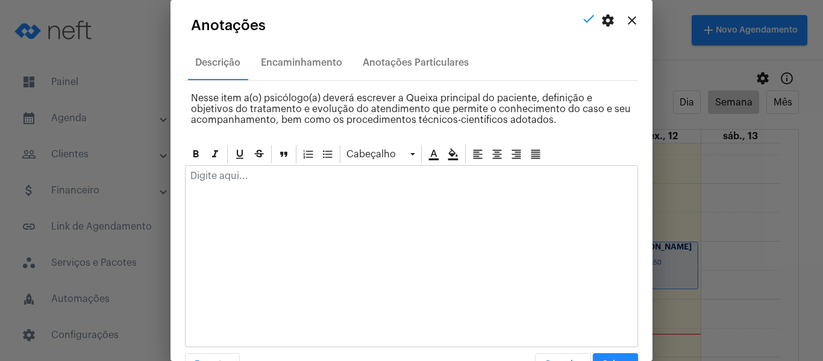
click at [274, 179] on p at bounding box center [411, 175] width 442 height 11
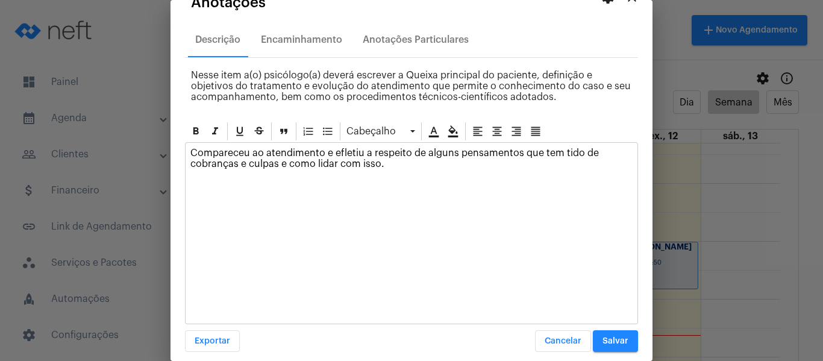
scroll to position [34, 0]
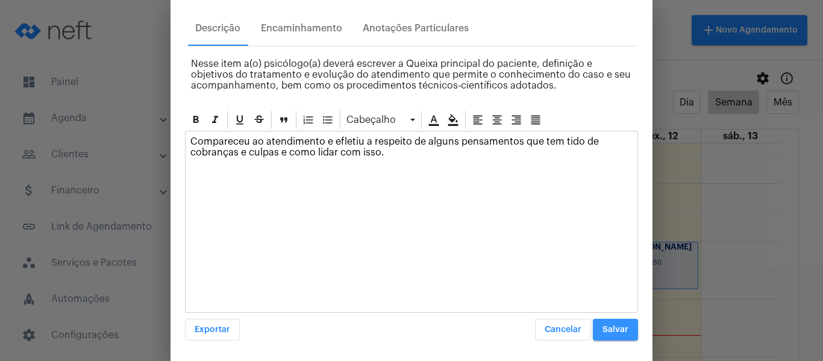
click at [606, 320] on button "Salvar" at bounding box center [615, 330] width 45 height 22
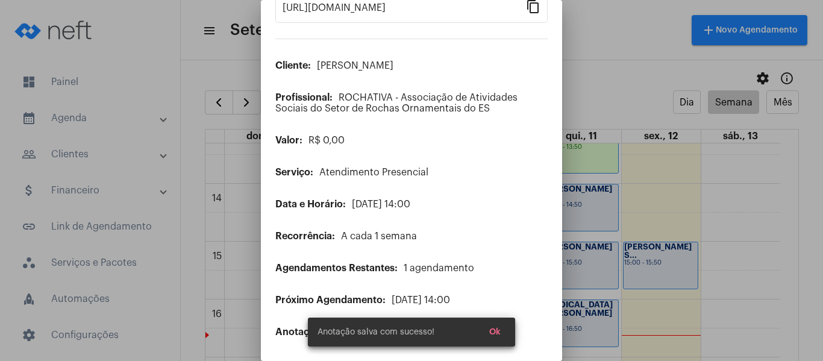
scroll to position [0, 0]
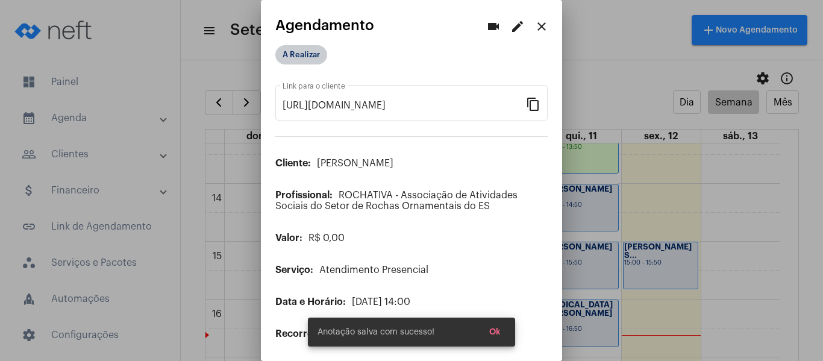
click at [301, 46] on div "A Realizar" at bounding box center [335, 55] width 125 height 24
click at [310, 49] on mat-chip "A Realizar" at bounding box center [301, 54] width 52 height 19
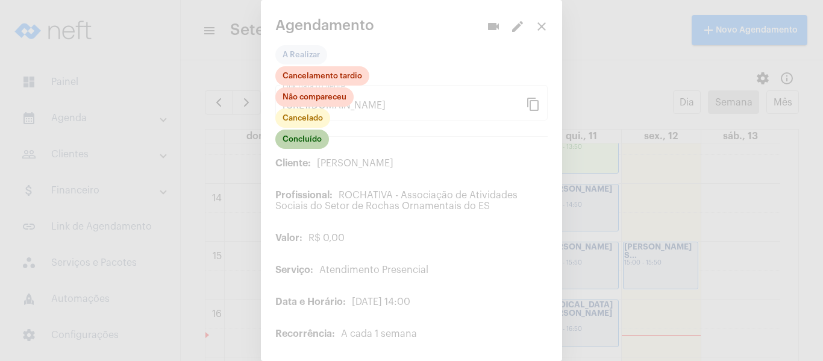
click at [305, 146] on mat-chip "Concluído" at bounding box center [302, 138] width 54 height 19
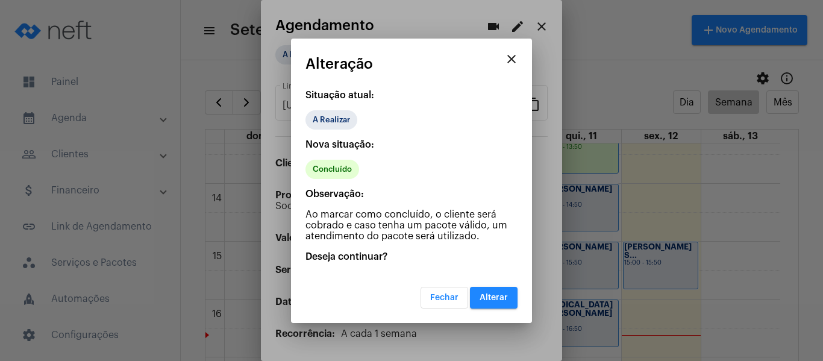
click at [498, 289] on button "Alterar" at bounding box center [494, 298] width 48 height 22
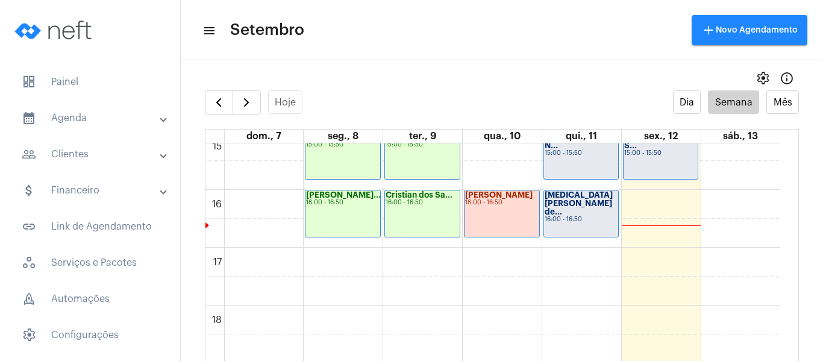
scroll to position [769, 0]
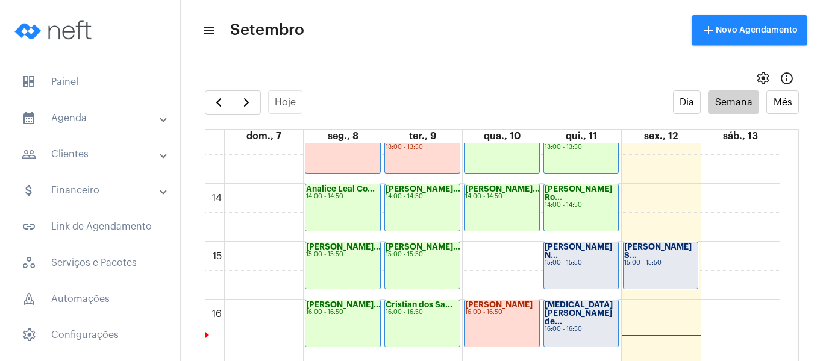
click at [572, 263] on div "[PERSON_NAME] N... 15:00 - 15:50" at bounding box center [581, 265] width 75 height 46
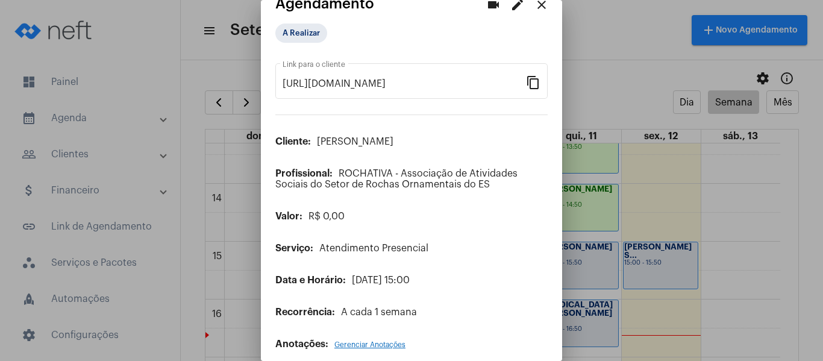
scroll to position [34, 0]
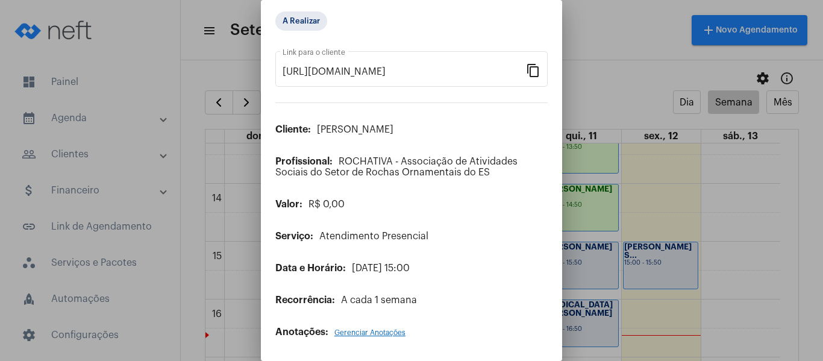
click at [387, 334] on span "Gerenciar Anotações" at bounding box center [369, 332] width 71 height 7
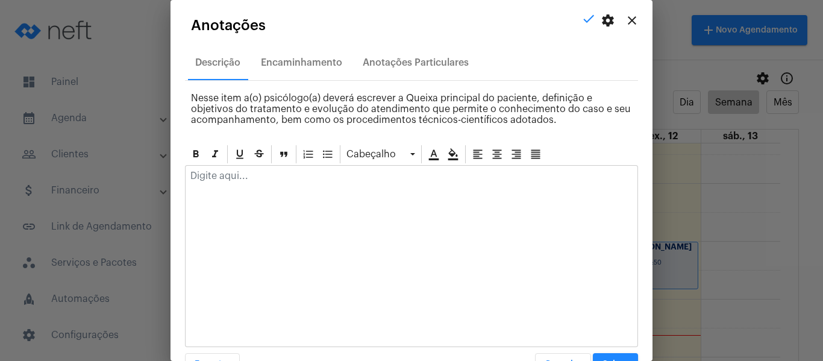
click at [250, 184] on div at bounding box center [411, 179] width 452 height 26
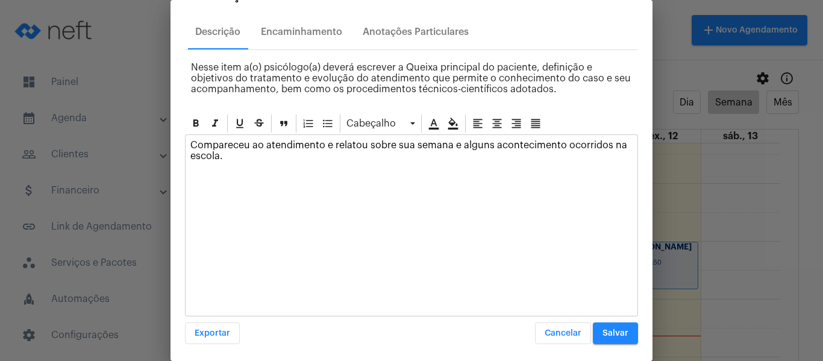
scroll to position [34, 0]
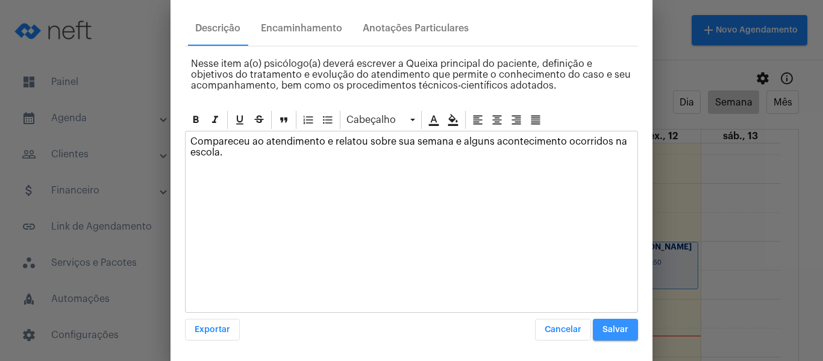
click at [602, 330] on span "Salvar" at bounding box center [615, 329] width 26 height 8
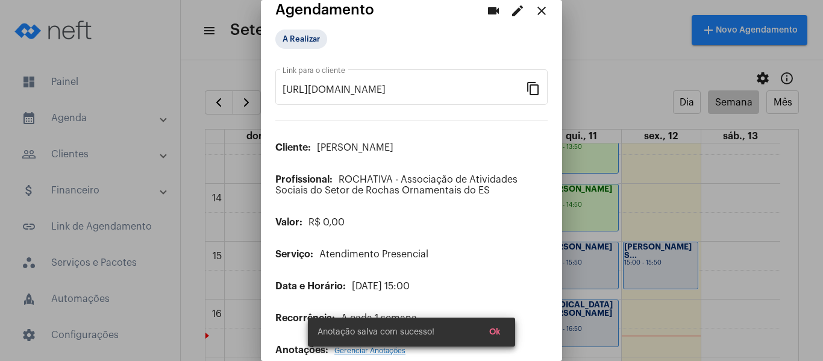
scroll to position [0, 0]
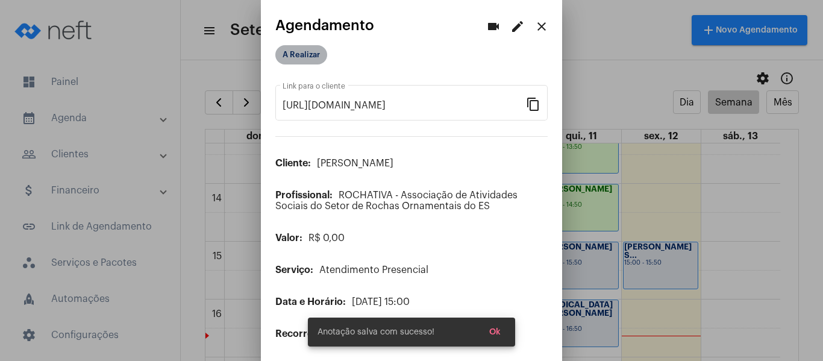
click at [302, 50] on mat-chip "A Realizar" at bounding box center [301, 54] width 52 height 19
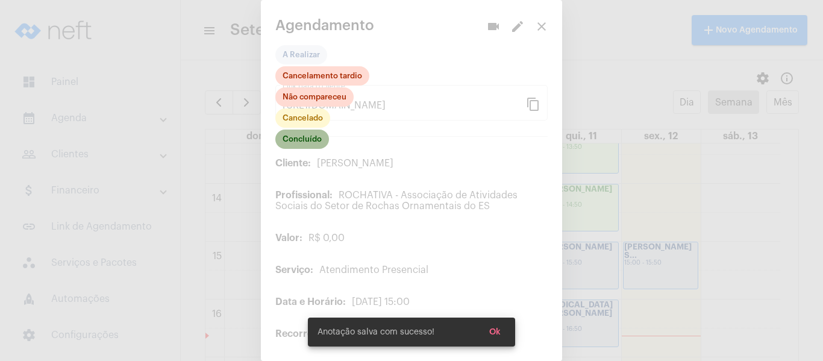
click at [301, 138] on mat-chip "Concluído" at bounding box center [302, 138] width 54 height 19
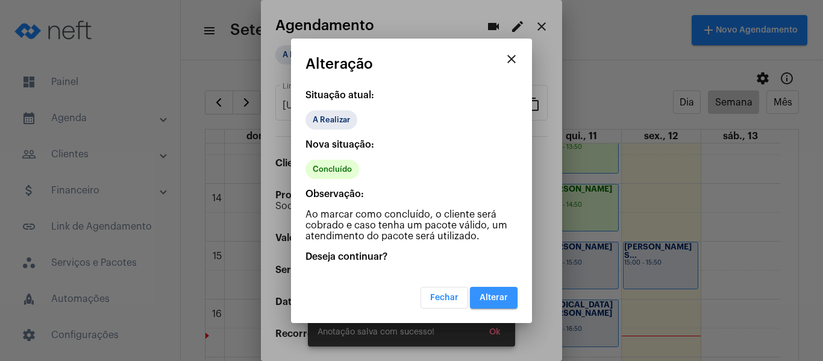
click at [487, 298] on span "Alterar" at bounding box center [493, 297] width 28 height 8
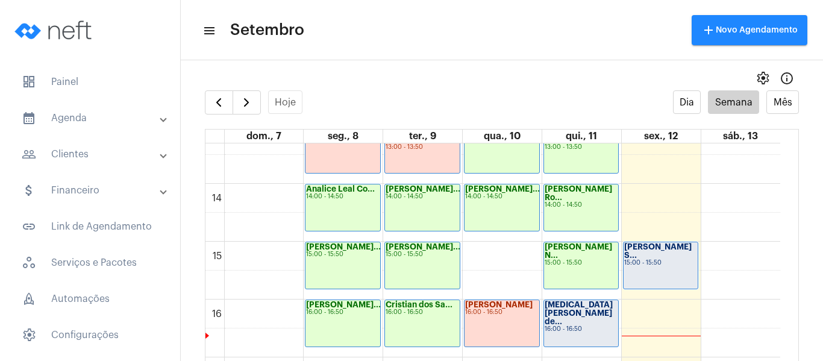
click at [573, 316] on div "[MEDICAL_DATA][PERSON_NAME] de... 16:00 - 16:50" at bounding box center [581, 323] width 75 height 46
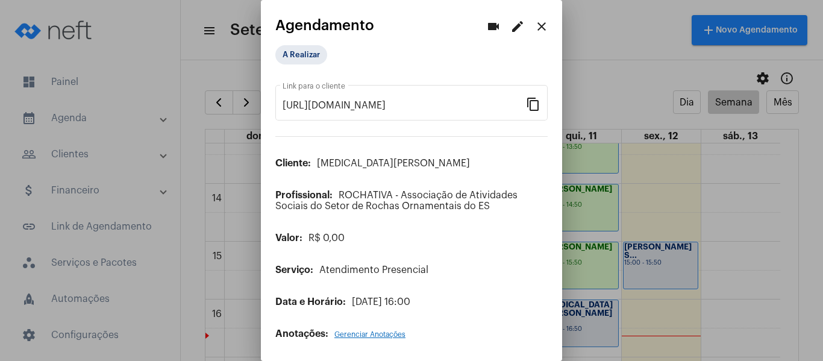
click at [372, 335] on span "Gerenciar Anotações" at bounding box center [369, 334] width 71 height 7
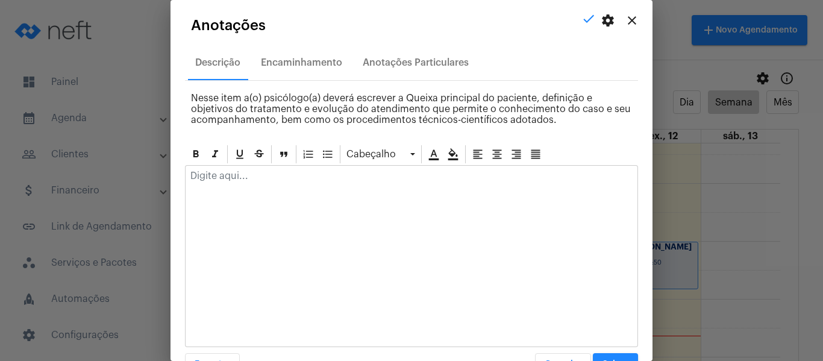
click at [293, 178] on p at bounding box center [411, 175] width 442 height 11
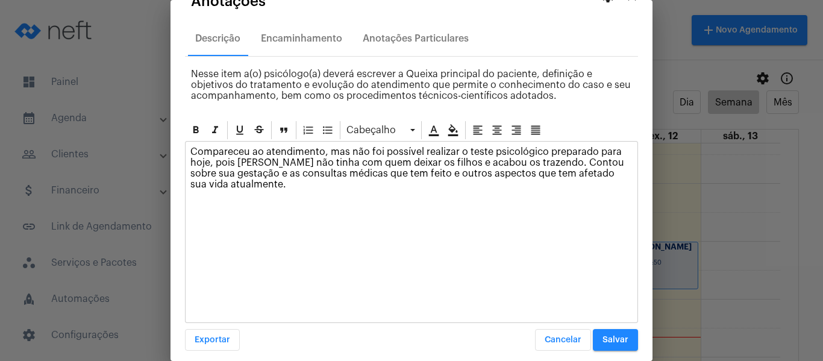
scroll to position [34, 0]
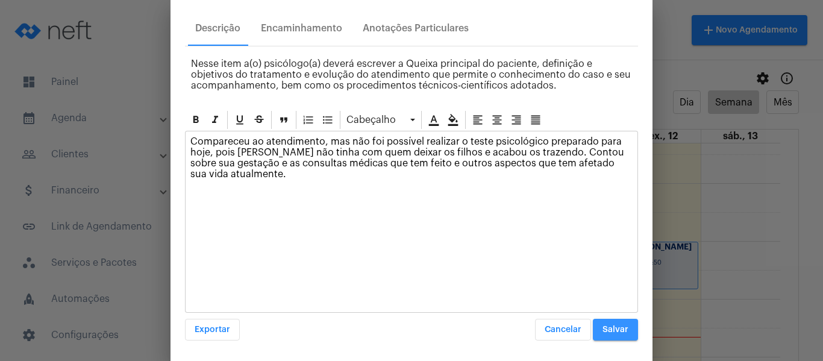
click at [597, 336] on button "Salvar" at bounding box center [615, 330] width 45 height 22
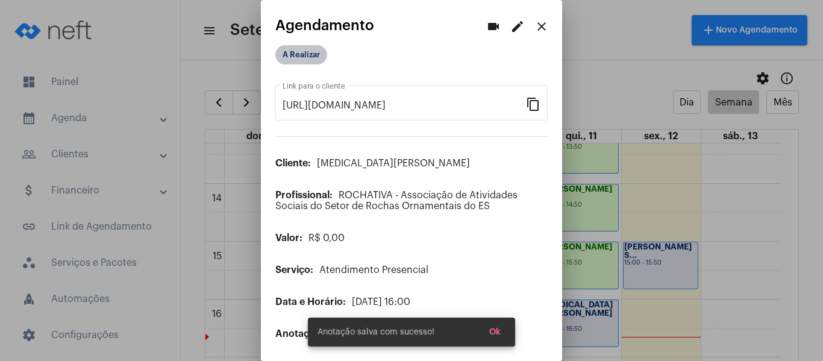
click at [297, 50] on mat-chip "A Realizar" at bounding box center [301, 54] width 52 height 19
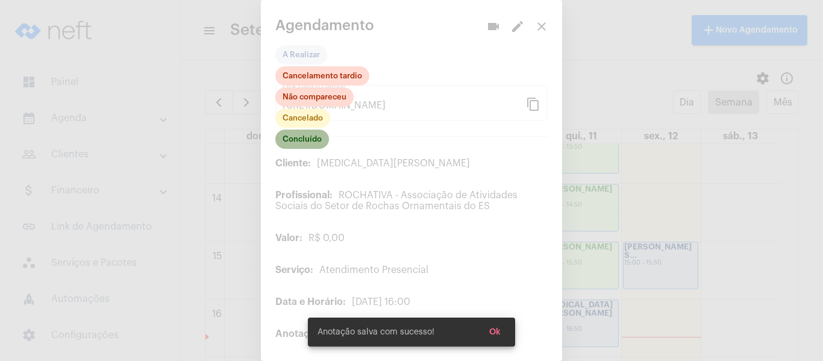
click at [298, 142] on mat-chip "Concluído" at bounding box center [302, 138] width 54 height 19
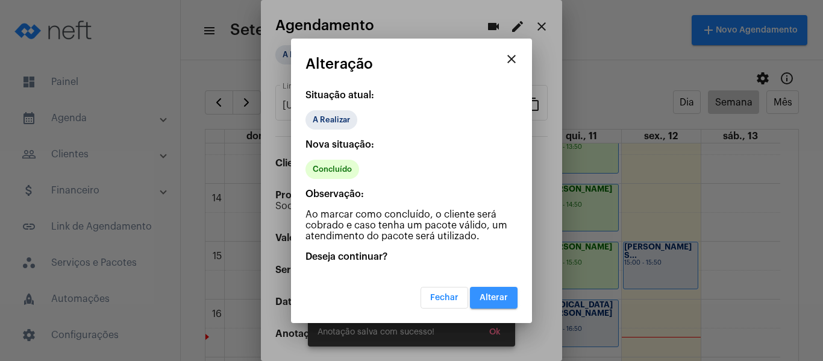
click at [496, 304] on button "Alterar" at bounding box center [494, 298] width 48 height 22
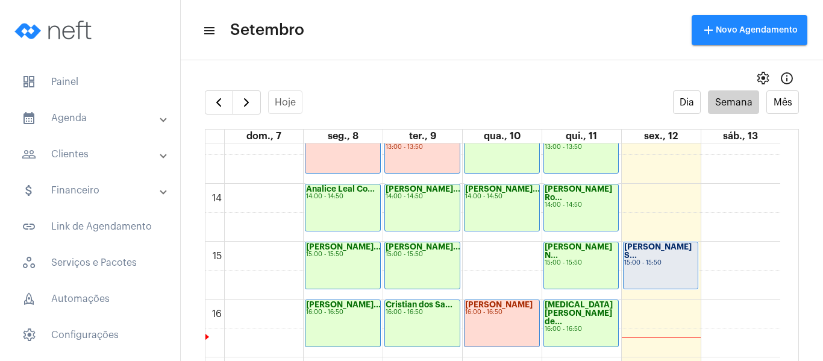
click at [640, 260] on div "[PERSON_NAME] S... 15:00 - 15:50" at bounding box center [660, 265] width 75 height 46
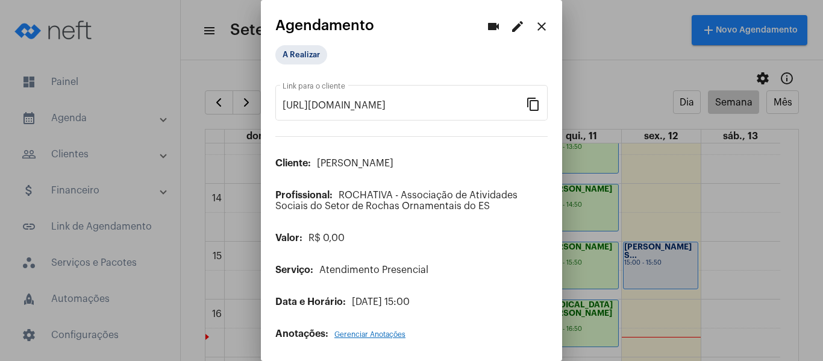
scroll to position [2, 0]
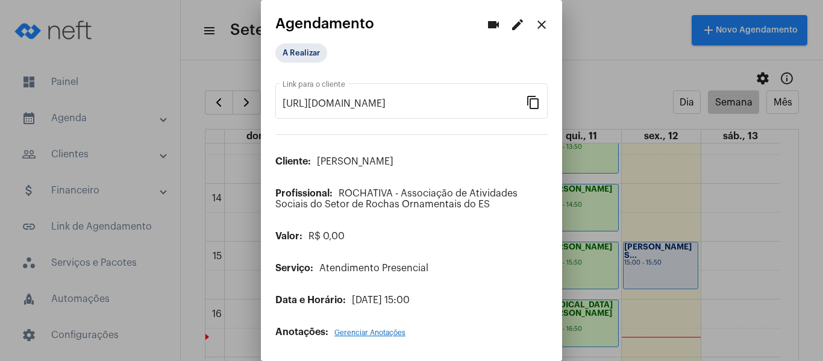
click at [358, 332] on span "Gerenciar Anotações" at bounding box center [369, 332] width 71 height 7
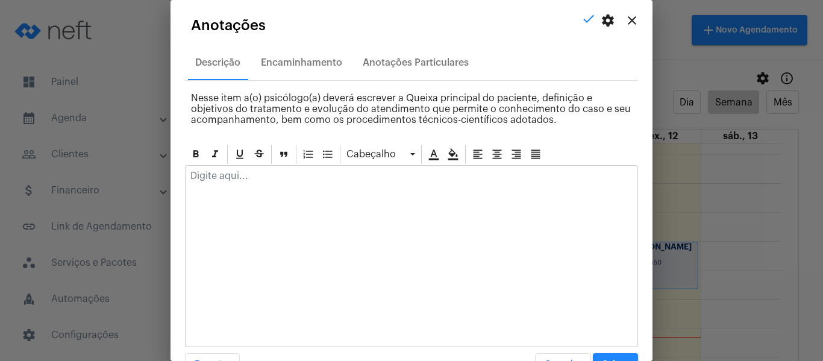
click at [259, 185] on div at bounding box center [411, 179] width 452 height 26
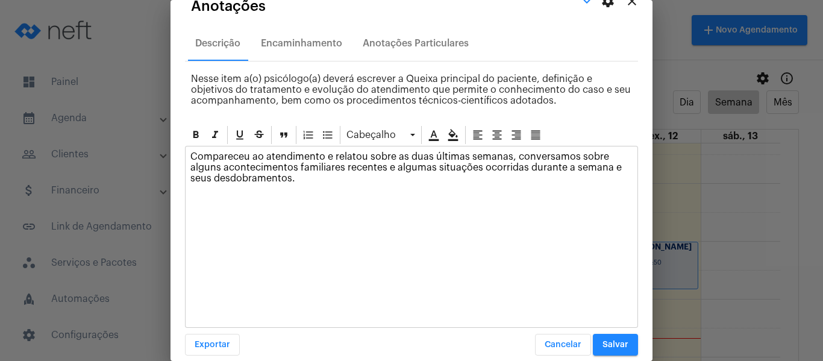
scroll to position [34, 0]
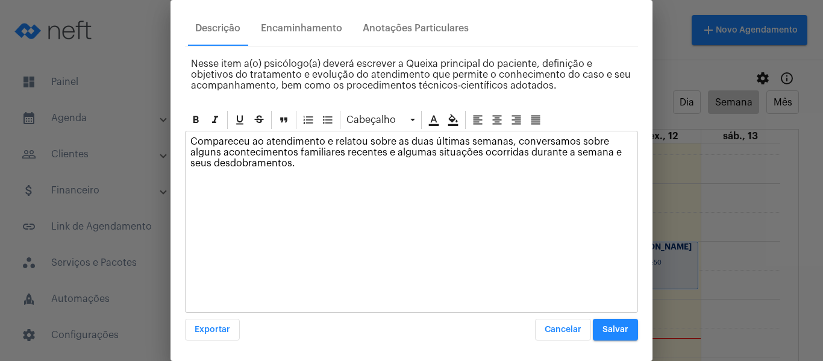
click at [602, 332] on span "Salvar" at bounding box center [615, 329] width 26 height 8
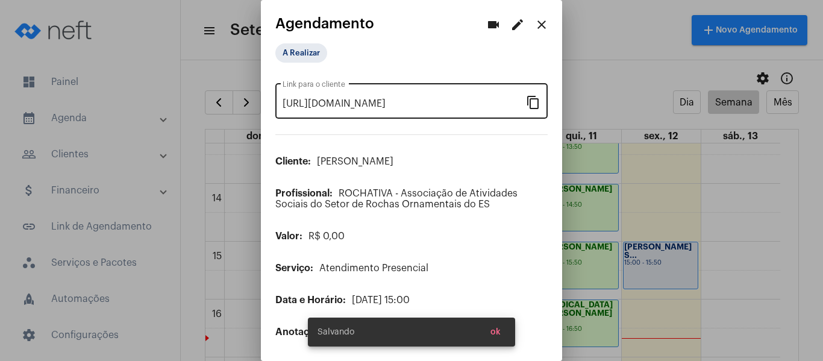
scroll to position [0, 0]
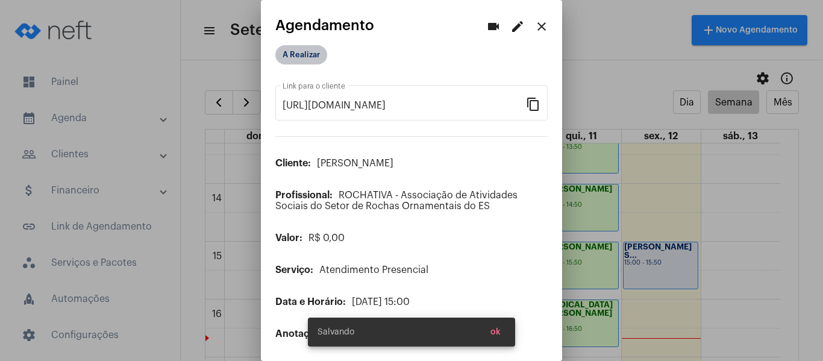
click at [305, 61] on mat-chip "A Realizar" at bounding box center [301, 54] width 52 height 19
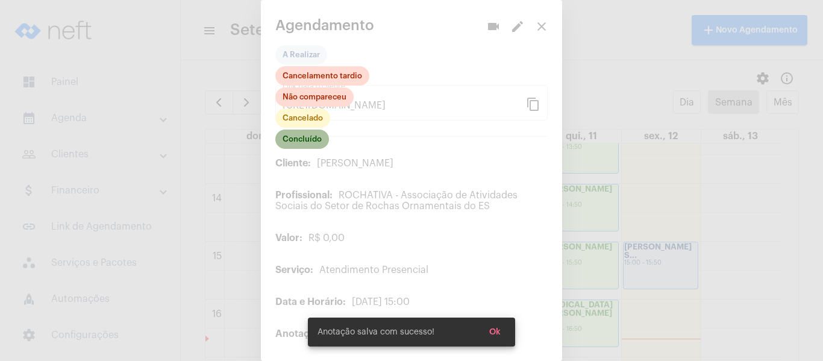
click at [297, 140] on mat-chip "Concluído" at bounding box center [302, 138] width 54 height 19
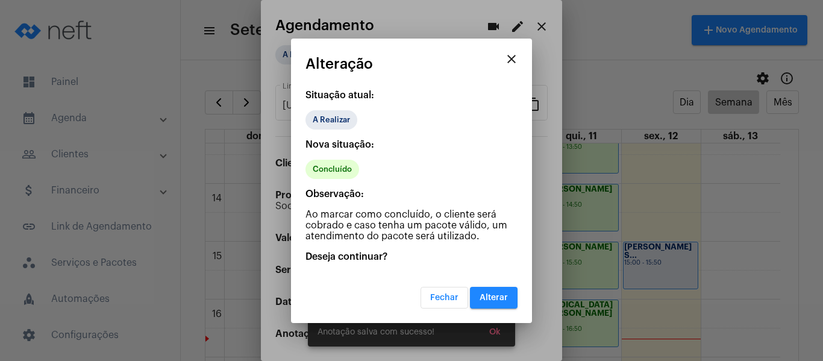
click at [500, 299] on mat-dialog-container "close Alteração Situação atual: A Realizar Nova situação: Concluído Observação:…" at bounding box center [411, 181] width 241 height 284
click at [503, 300] on span "Alterar" at bounding box center [493, 297] width 28 height 8
